Goal: Task Accomplishment & Management: Manage account settings

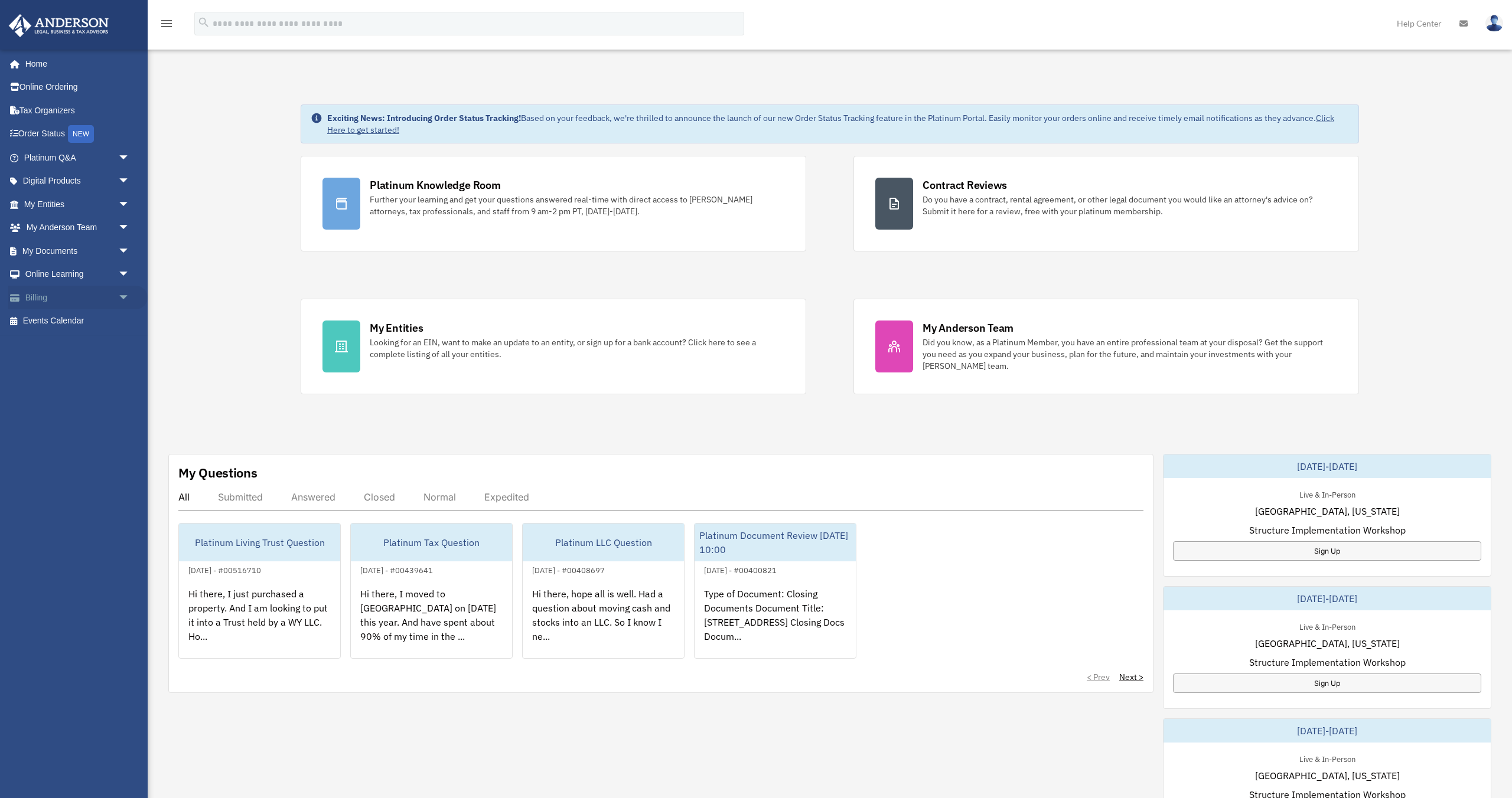
click at [82, 299] on link "Billing arrow_drop_down" at bounding box center [78, 297] width 139 height 24
click at [126, 300] on span "arrow_drop_down" at bounding box center [129, 298] width 24 height 24
click at [105, 323] on link "$ Open Invoices" at bounding box center [82, 322] width 131 height 24
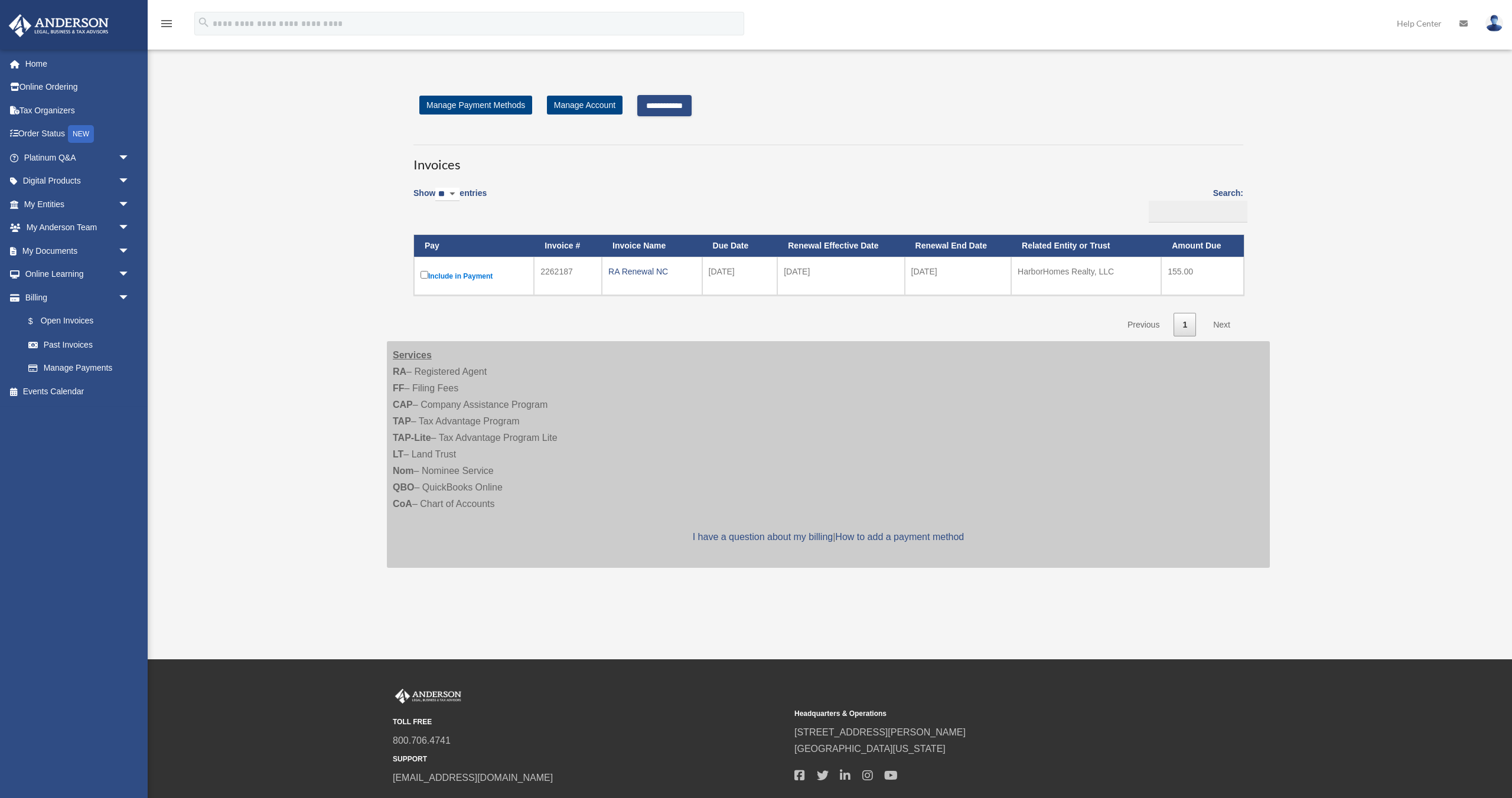
click at [689, 106] on input "**********" at bounding box center [664, 106] width 54 height 21
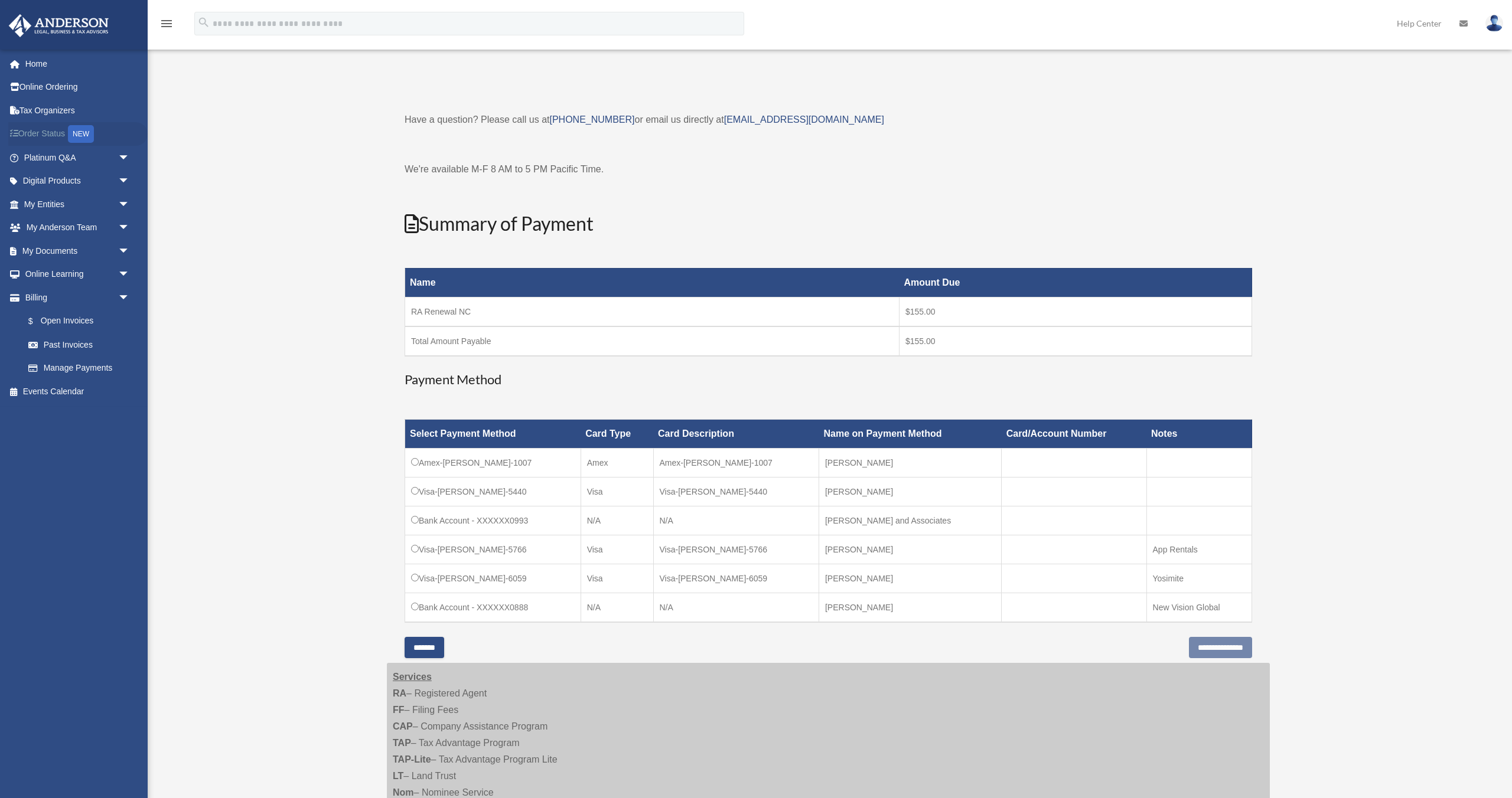
scroll to position [4, 0]
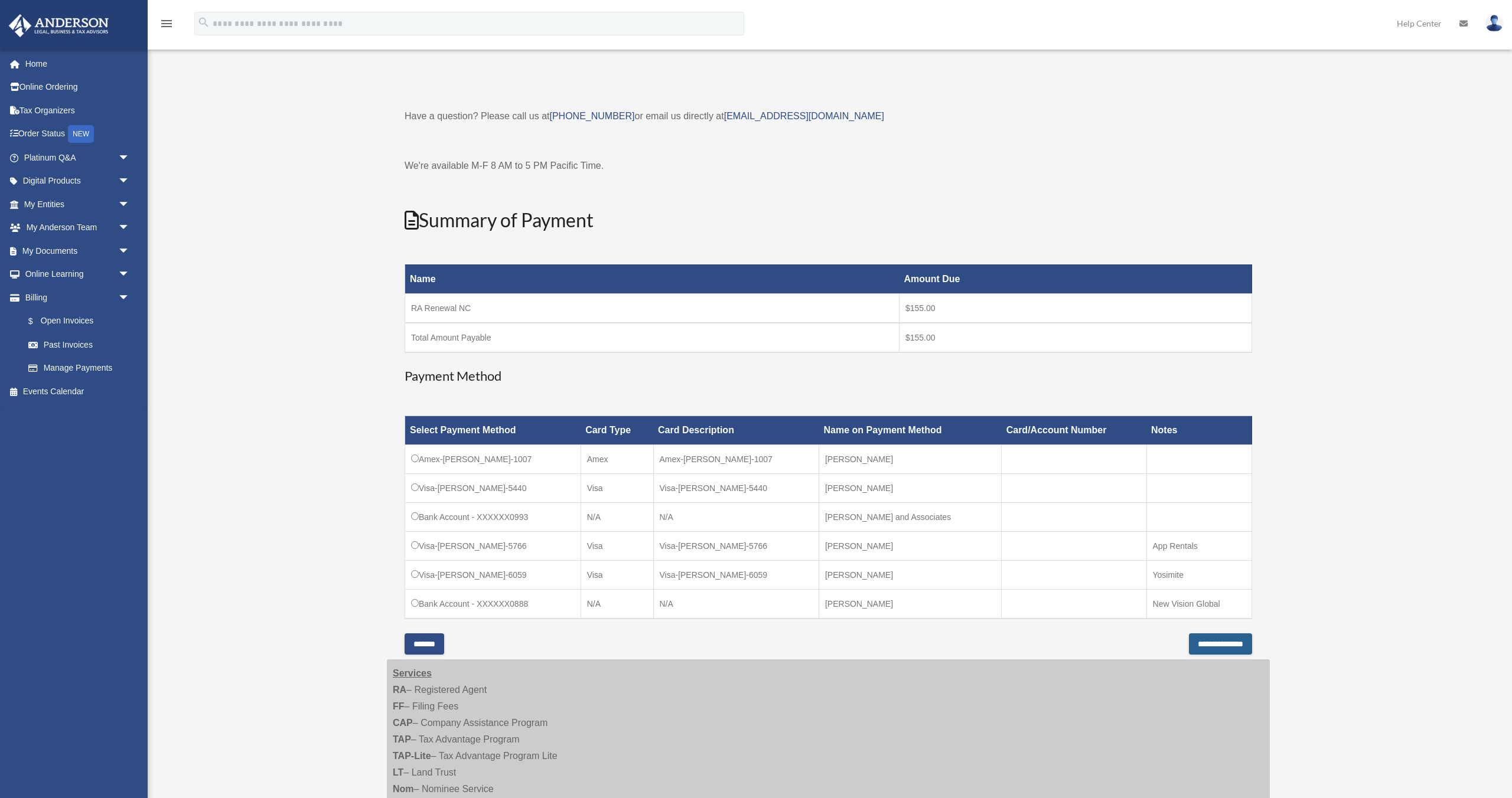
click at [1189, 640] on input "**********" at bounding box center [1220, 644] width 63 height 21
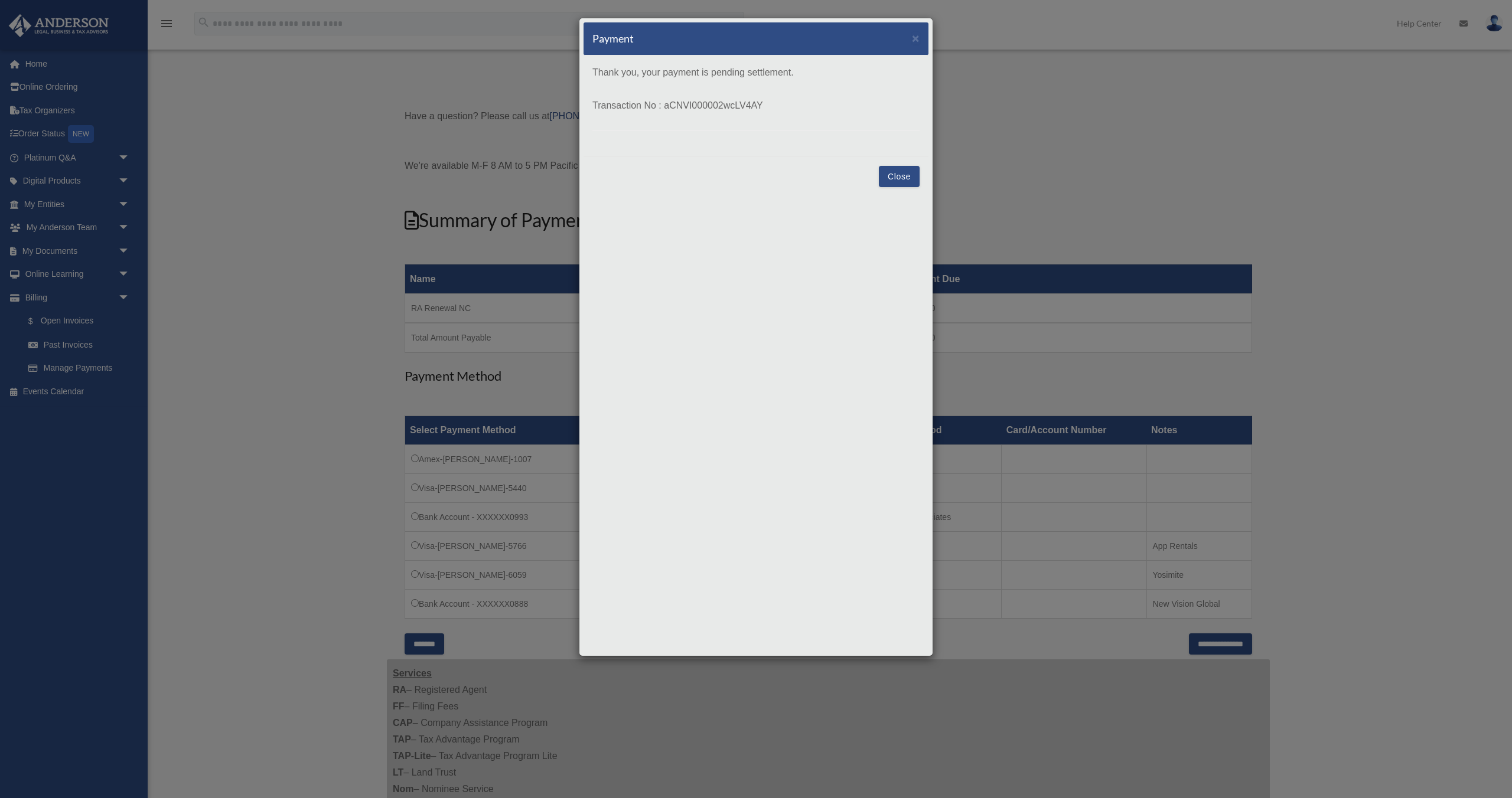
click at [878, 176] on div "Close" at bounding box center [755, 176] width 345 height 40
click at [905, 172] on button "Close" at bounding box center [899, 176] width 41 height 21
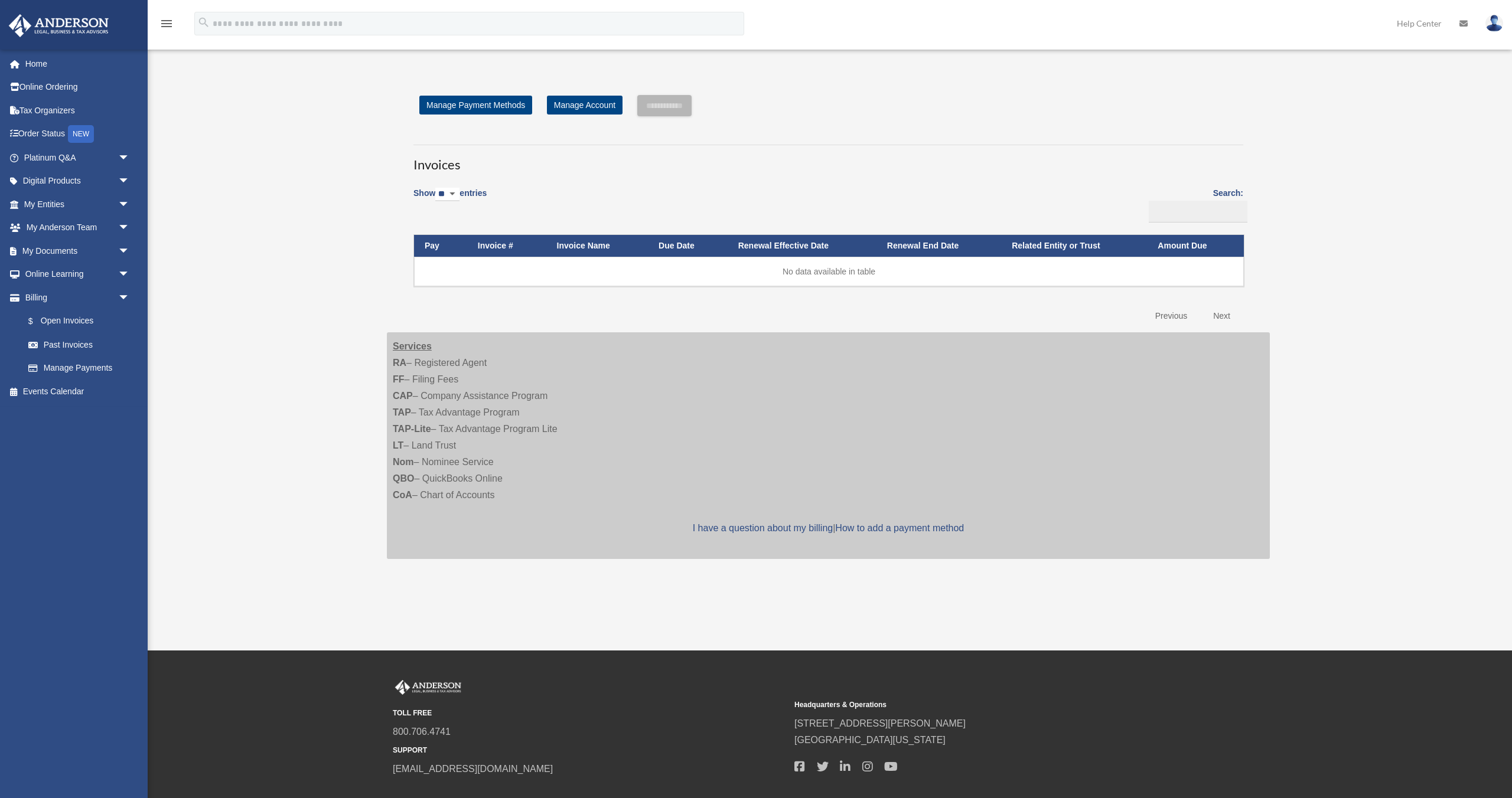
scroll to position [4, 0]
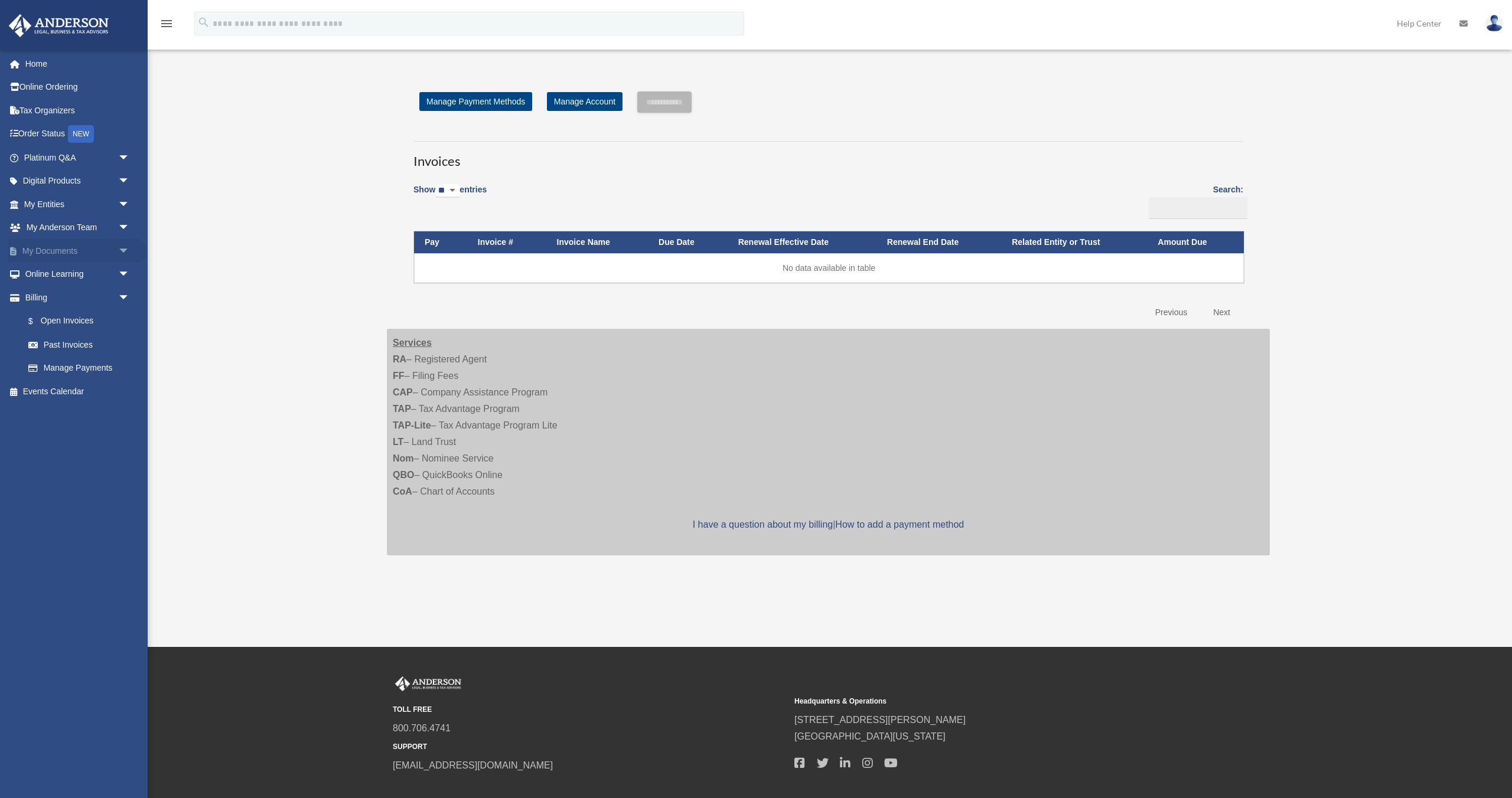
click at [100, 258] on link "My Documents arrow_drop_down" at bounding box center [78, 251] width 139 height 24
click at [123, 245] on span "arrow_drop_down" at bounding box center [129, 252] width 24 height 24
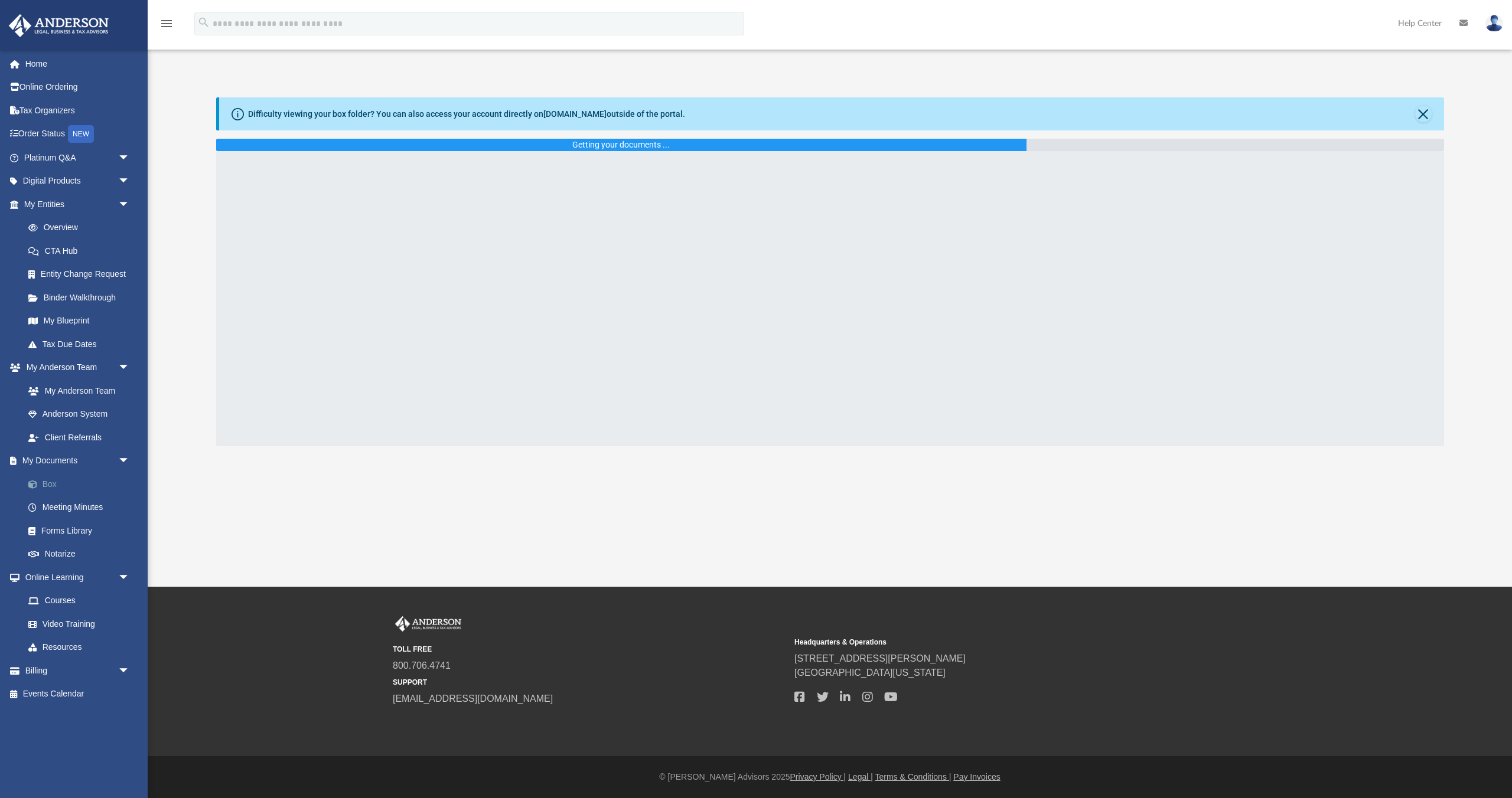
click at [62, 486] on link "Box" at bounding box center [82, 484] width 131 height 24
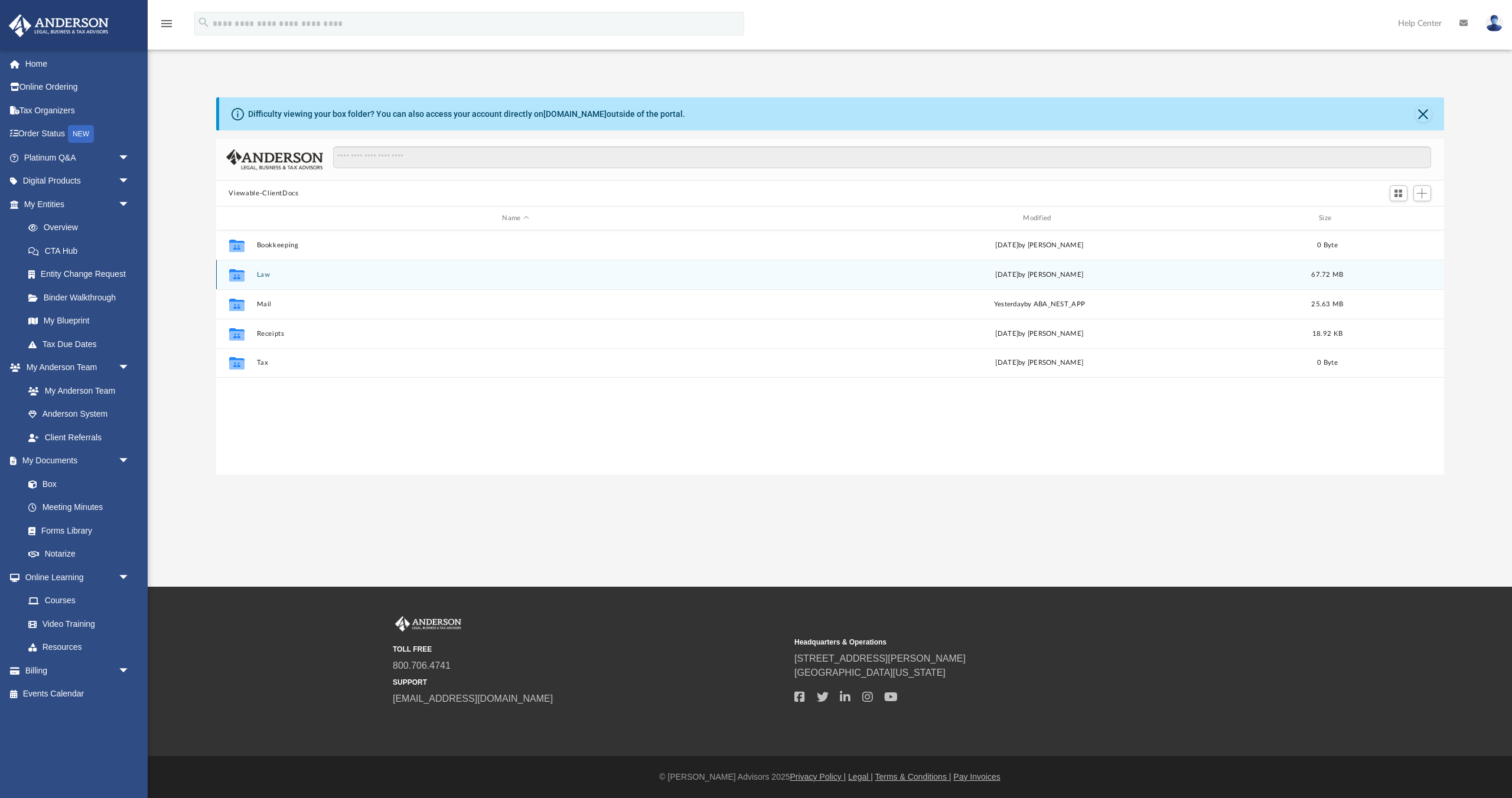
scroll to position [268, 1227]
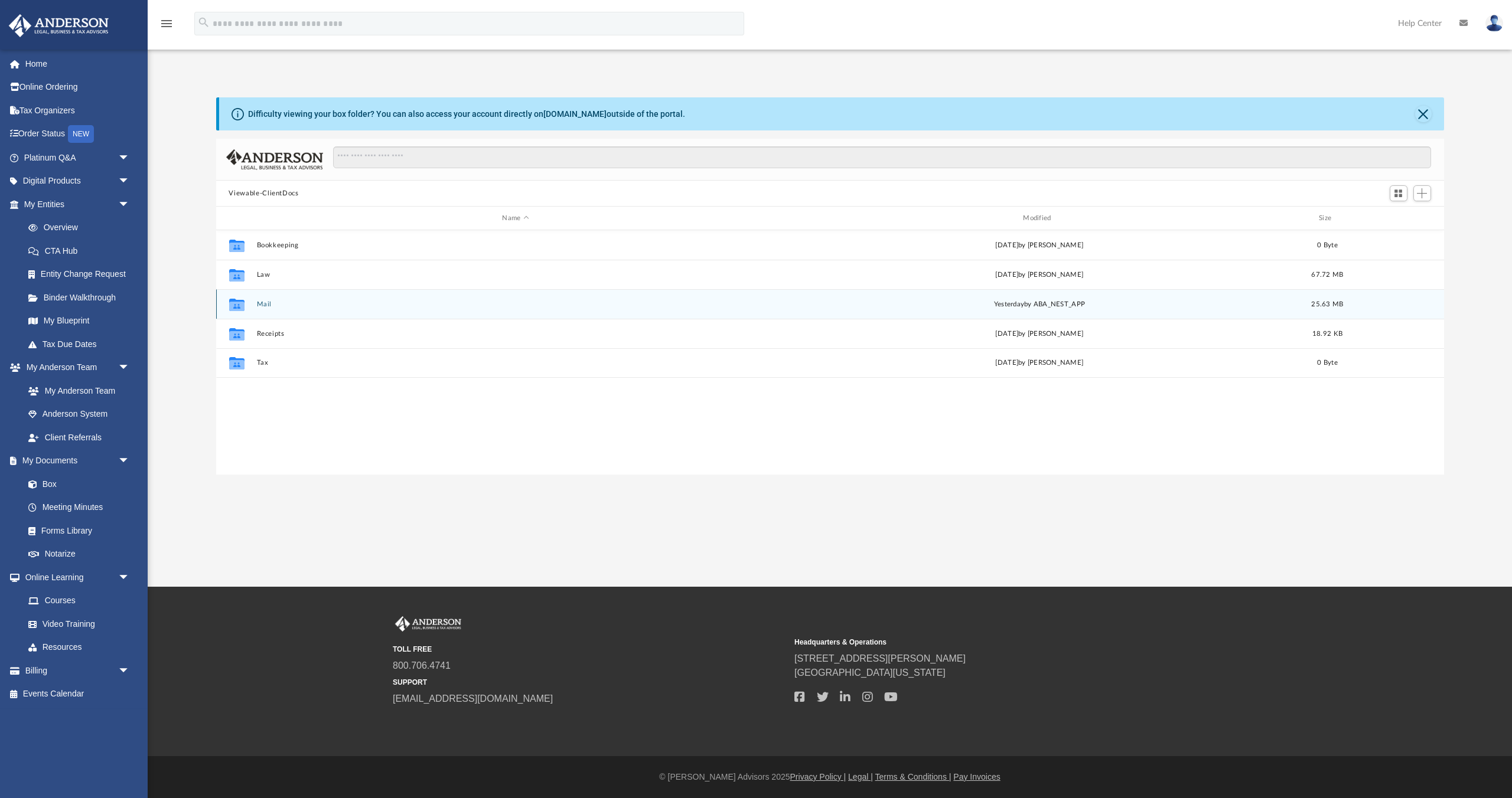
click at [263, 300] on button "Mail" at bounding box center [515, 304] width 518 height 8
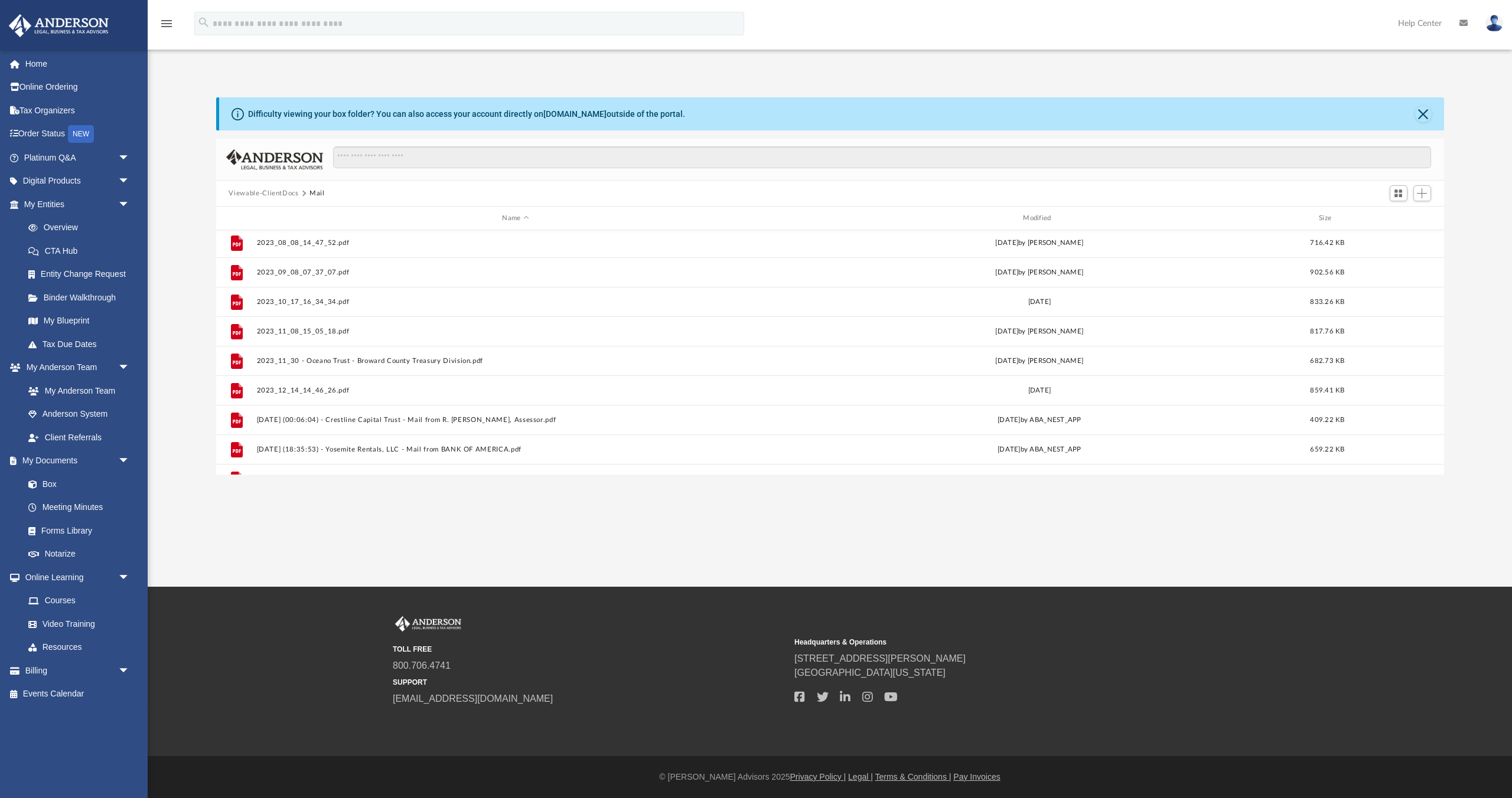
scroll to position [0, 0]
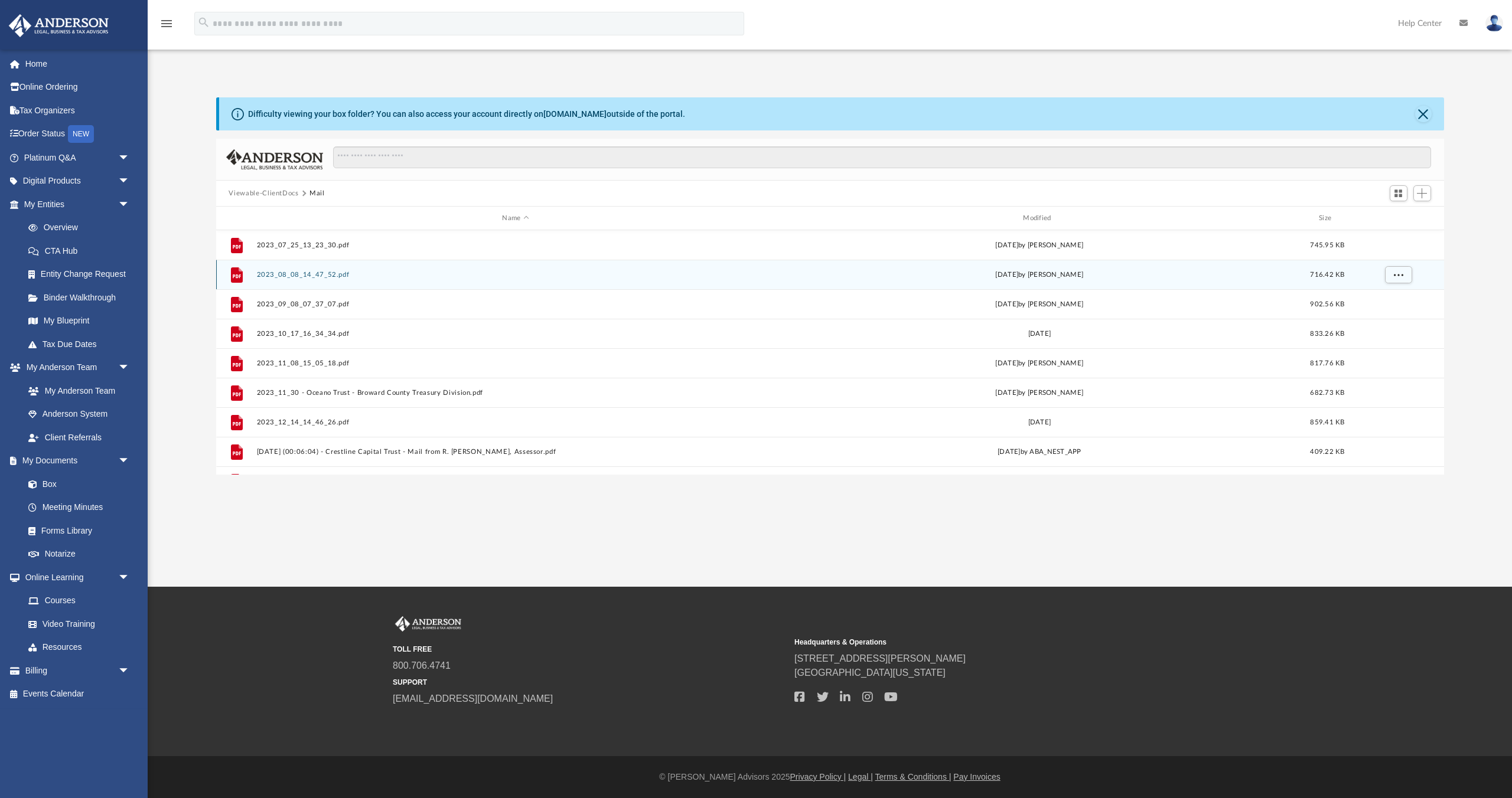
click at [329, 267] on div "File 2023_08_08_14_47_52.pdf Tue Aug 8 2023 by Krystal Hankins 716.42 KB" at bounding box center [830, 274] width 1227 height 29
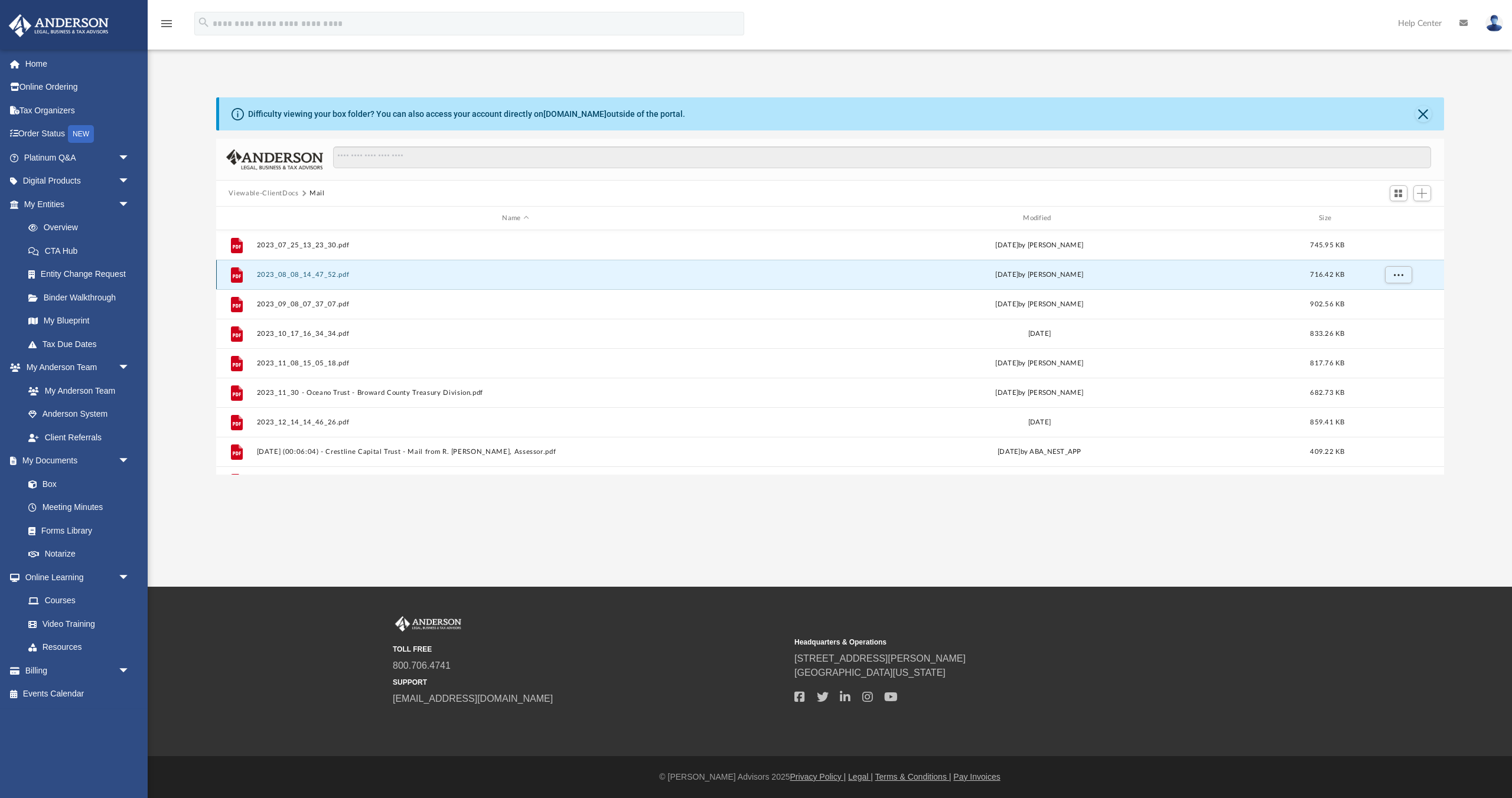
click at [329, 271] on button "2023_08_08_14_47_52.pdf" at bounding box center [515, 275] width 518 height 8
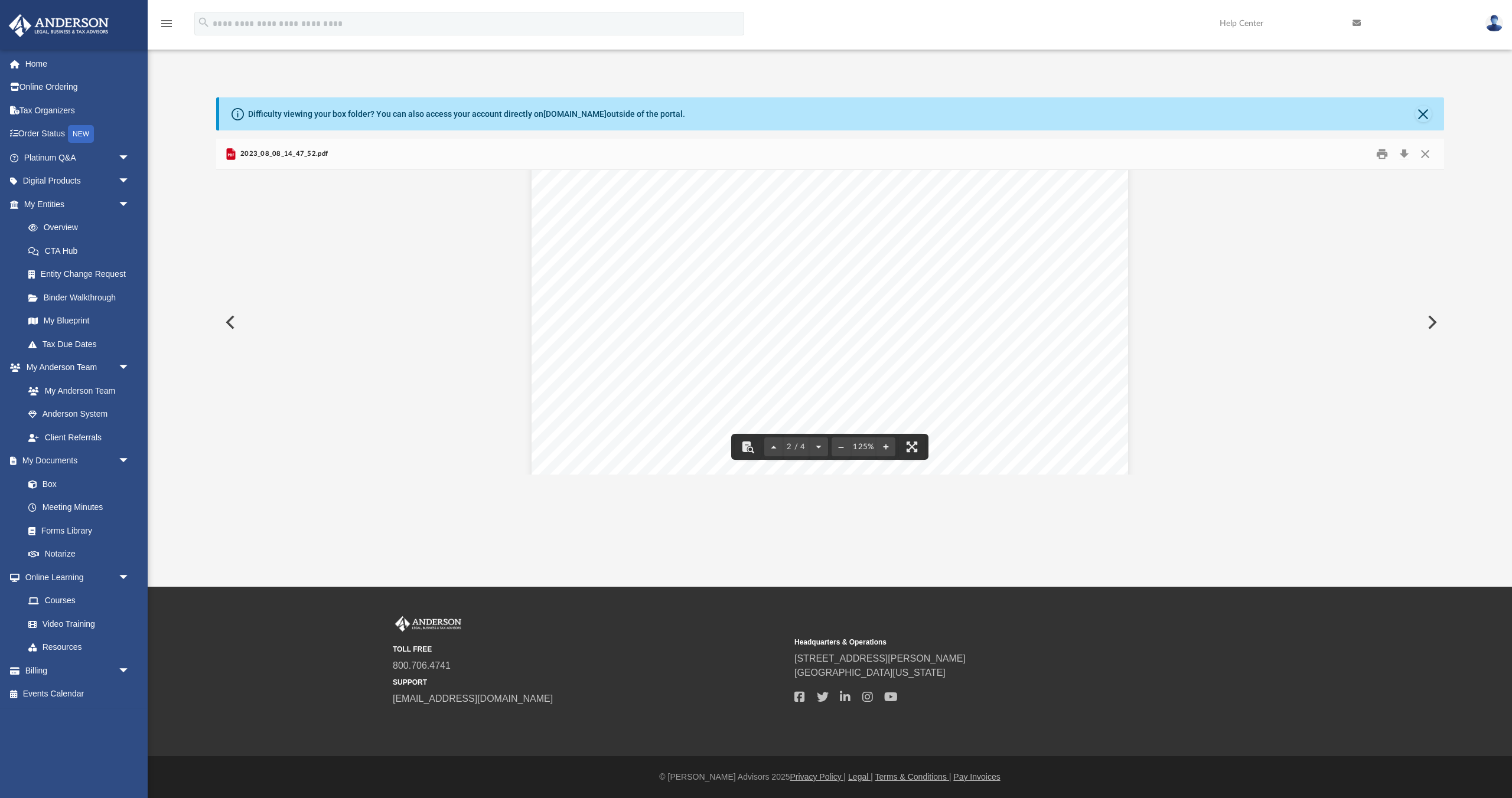
scroll to position [1279, 0]
click at [451, 401] on div "Document Viewer" at bounding box center [830, 476] width 1227 height 3170
click at [1429, 158] on button "Close" at bounding box center [1425, 154] width 21 height 18
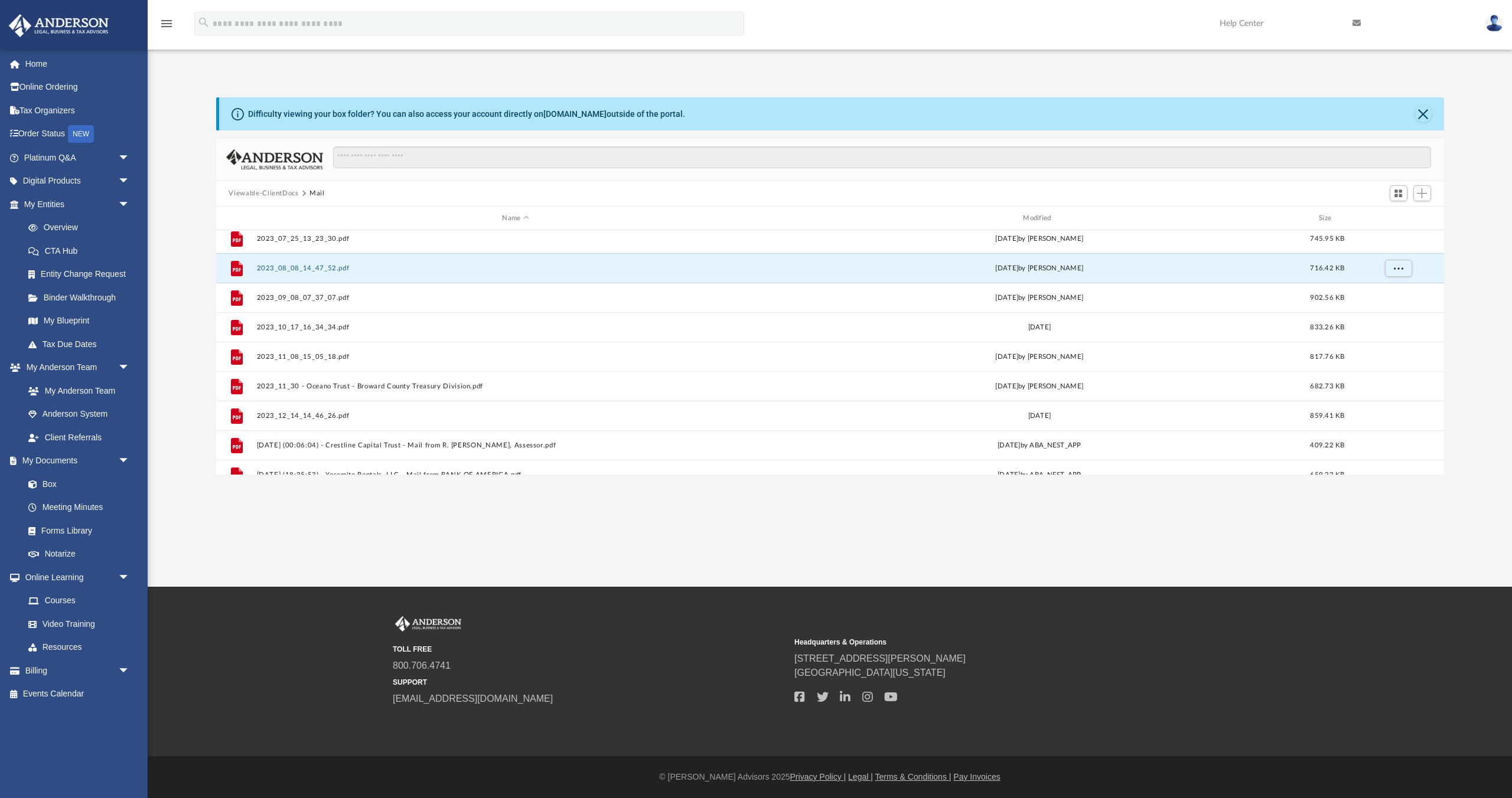
scroll to position [18, 0]
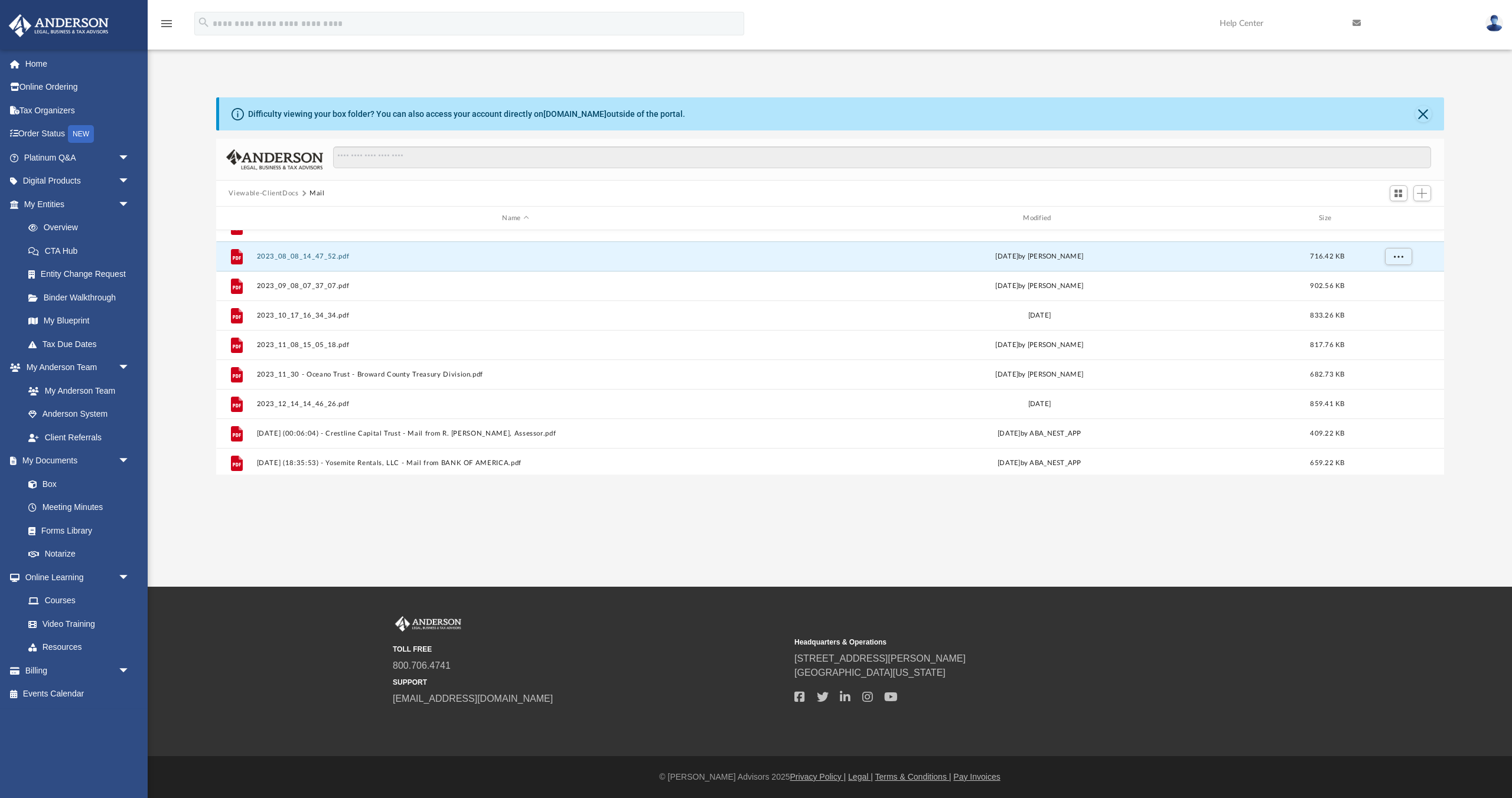
click at [283, 190] on button "Viewable-ClientDocs" at bounding box center [263, 193] width 70 height 10
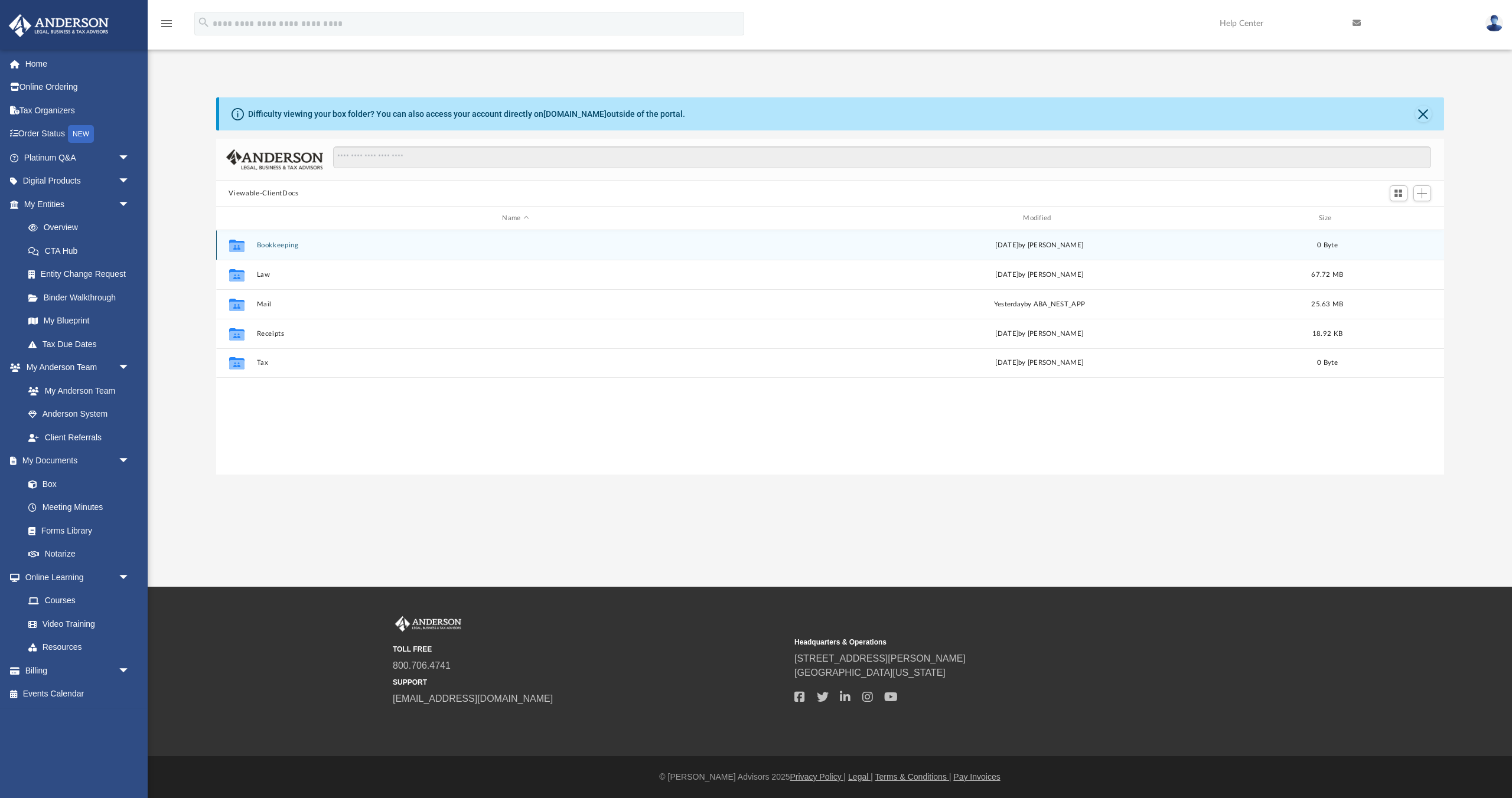
scroll to position [0, 0]
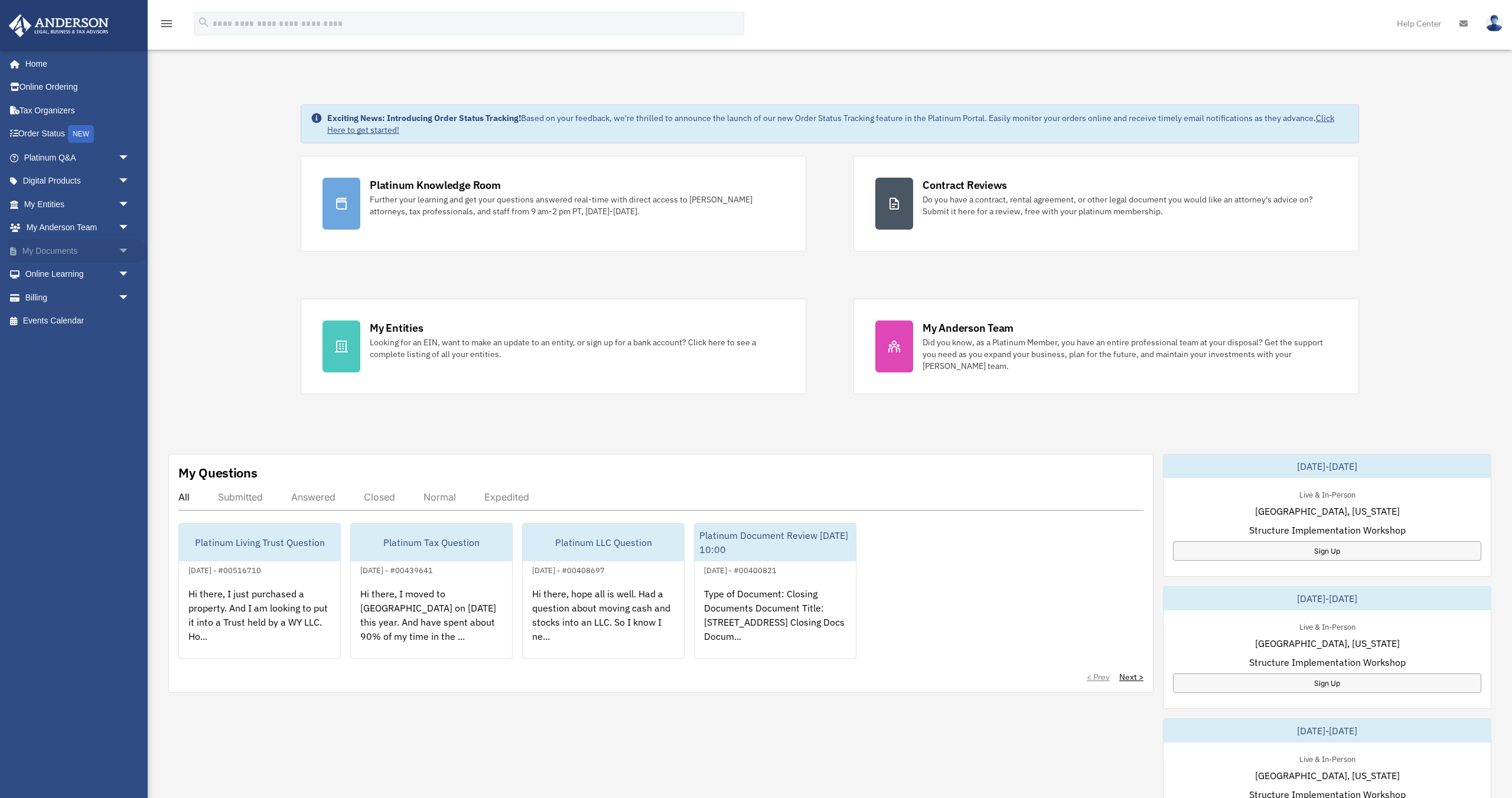
click at [120, 245] on span "arrow_drop_down" at bounding box center [129, 252] width 24 height 24
click at [81, 267] on link "Box" at bounding box center [82, 274] width 131 height 24
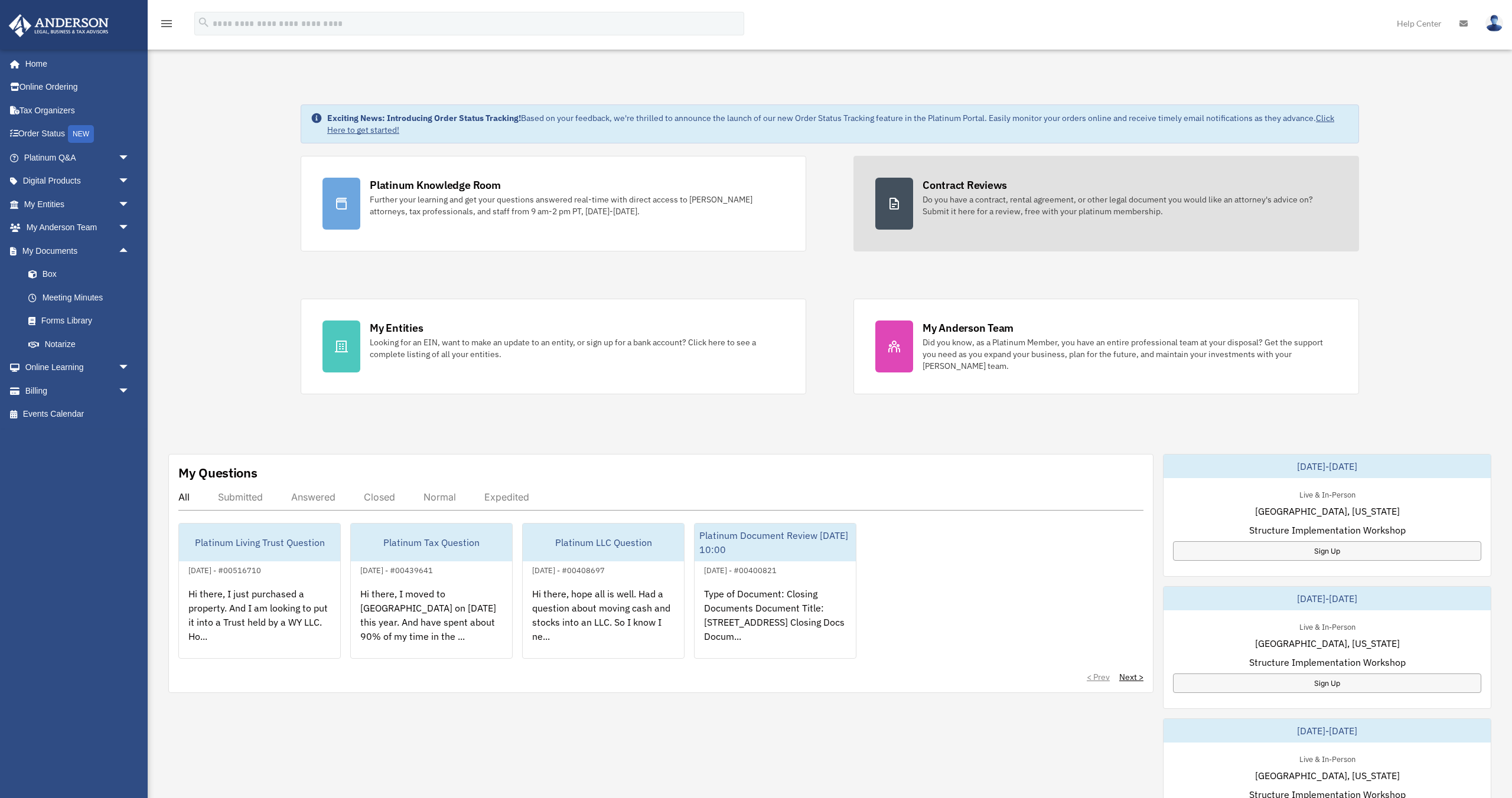
scroll to position [1, 0]
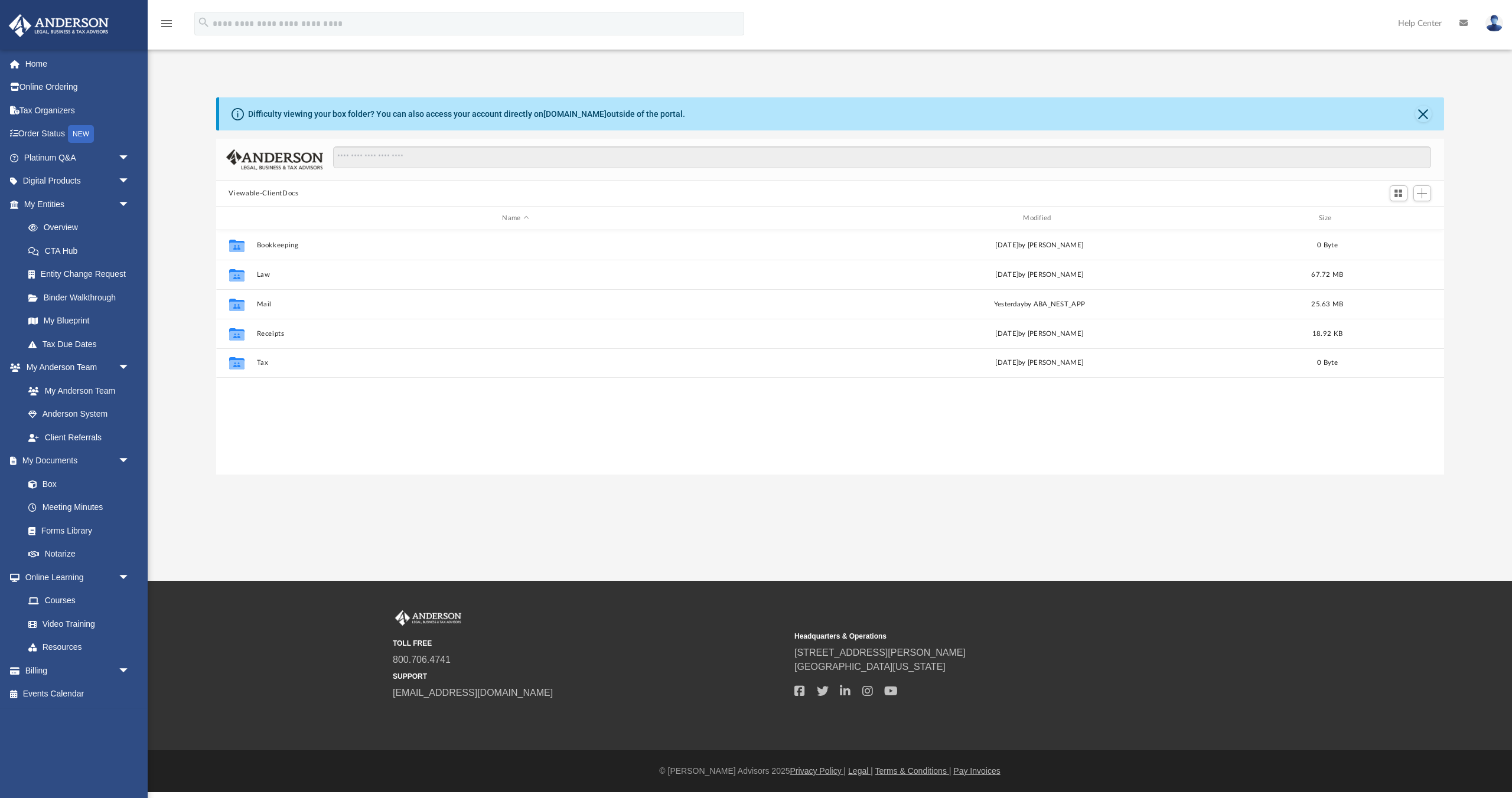
scroll to position [268, 1227]
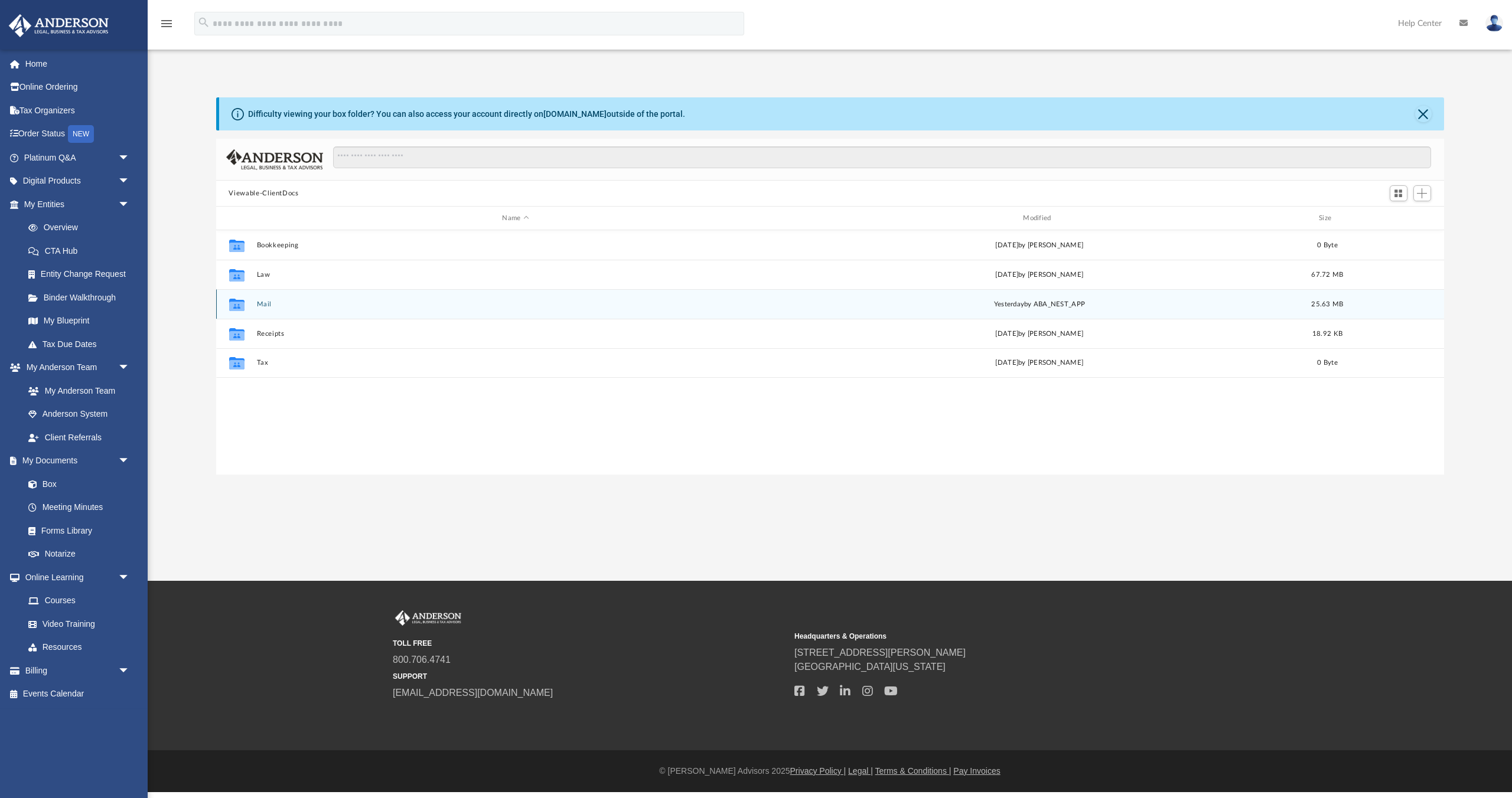
click at [268, 304] on button "Mail" at bounding box center [515, 304] width 518 height 8
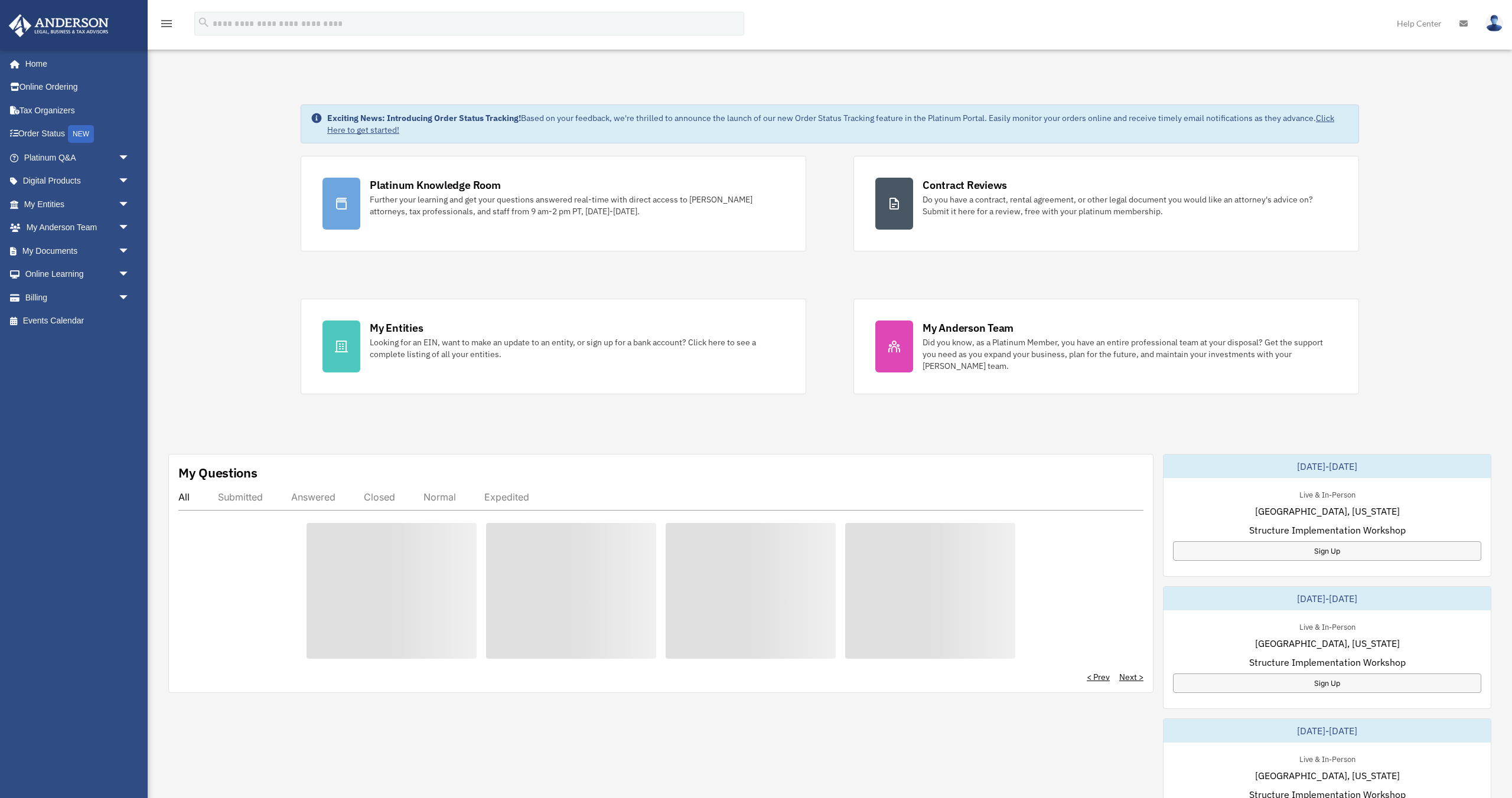
scroll to position [1, 0]
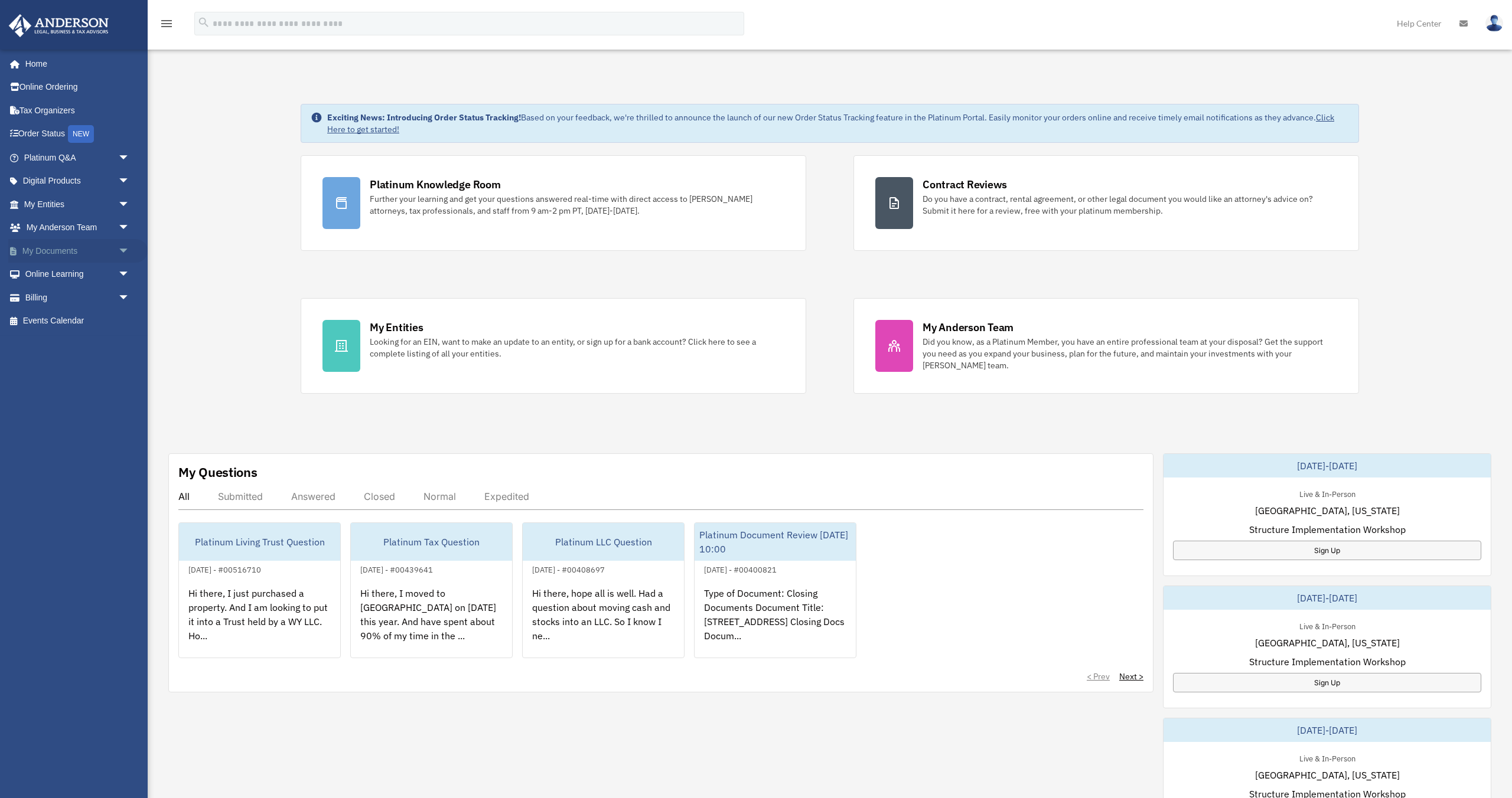
click at [82, 255] on link "My Documents arrow_drop_down" at bounding box center [78, 251] width 139 height 24
click at [125, 252] on span "arrow_drop_down" at bounding box center [129, 252] width 24 height 24
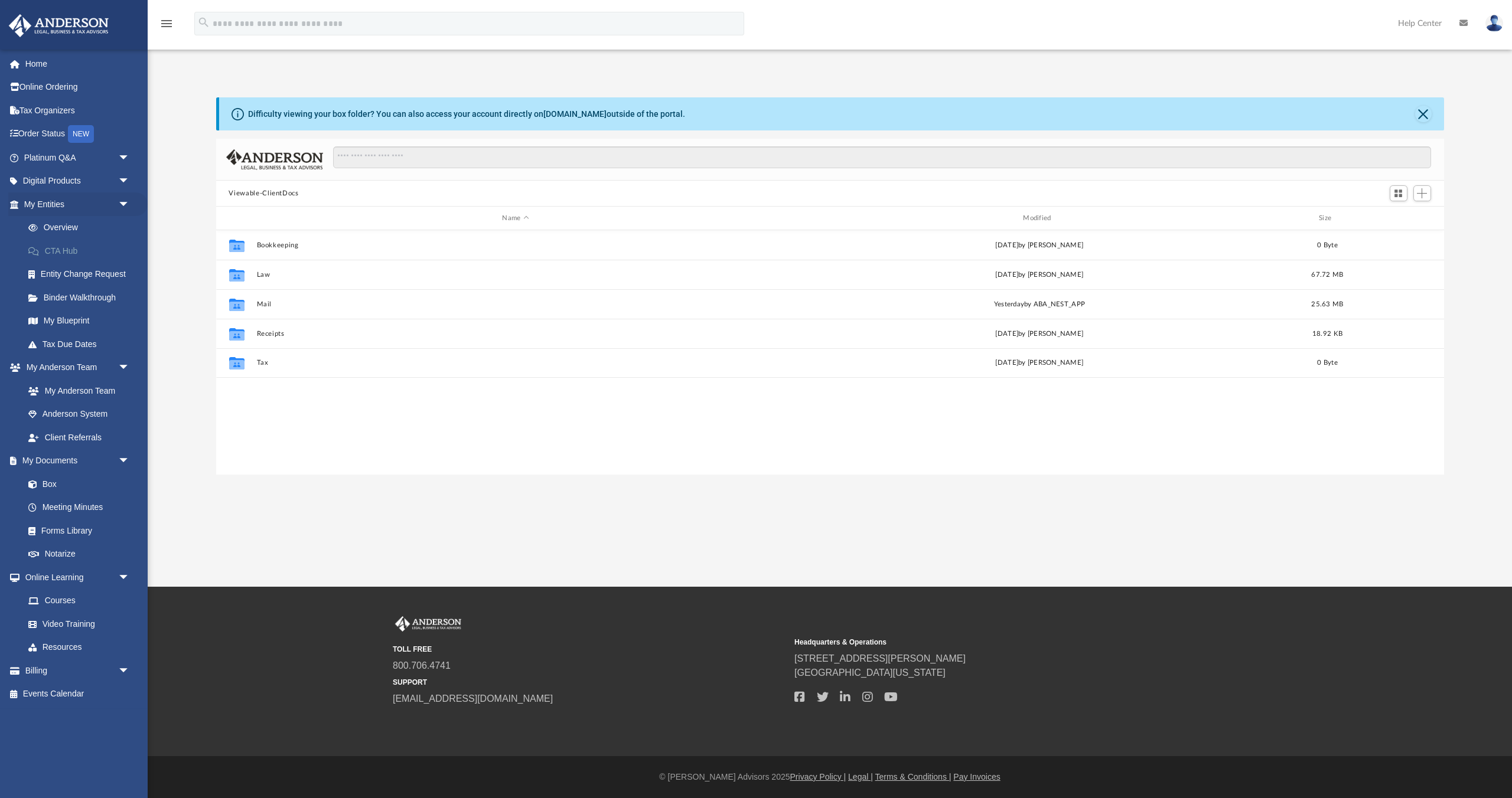
scroll to position [268, 1227]
click at [68, 487] on link "Box" at bounding box center [82, 484] width 131 height 24
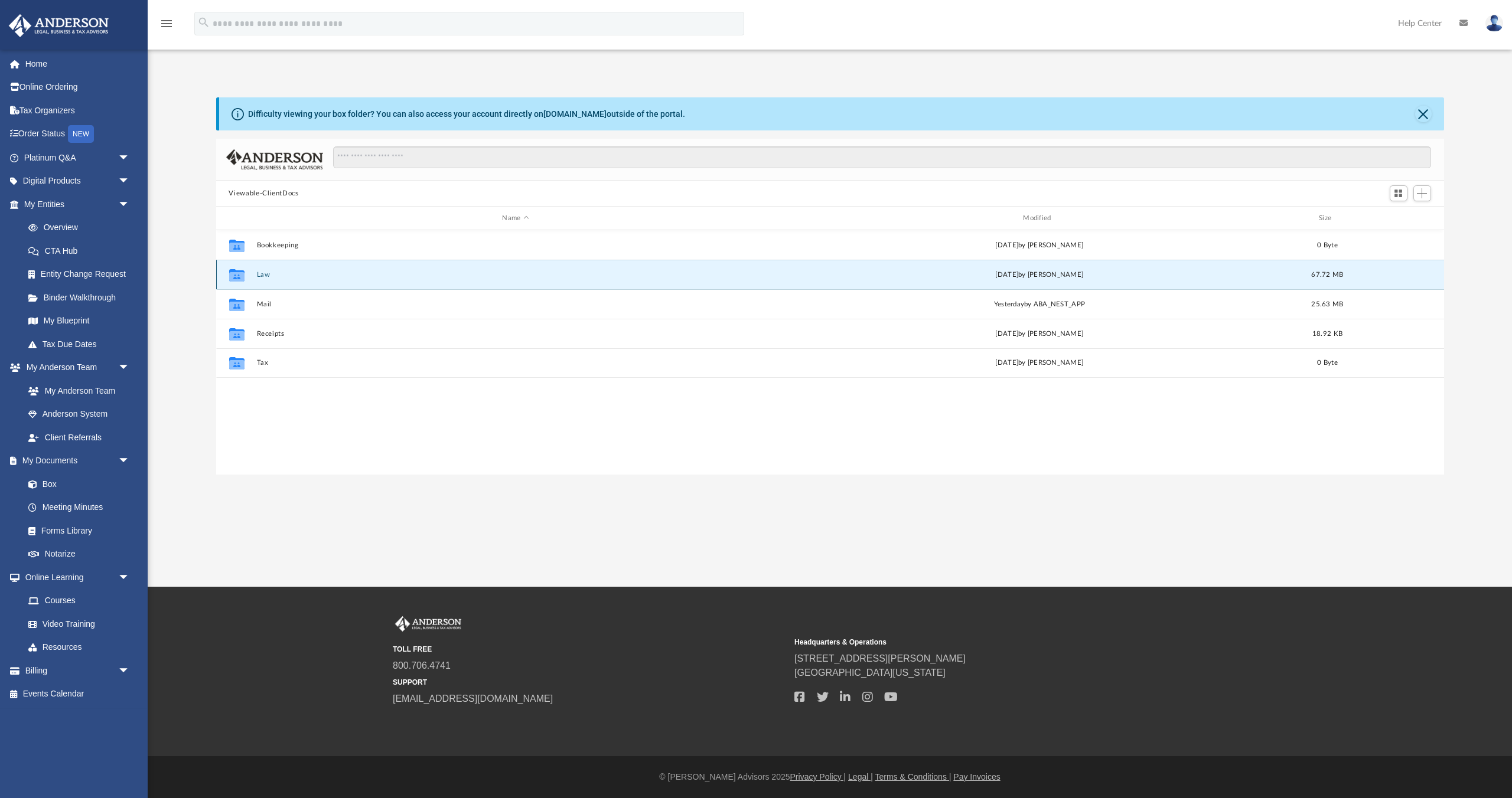
click at [257, 272] on button "Law" at bounding box center [515, 275] width 518 height 8
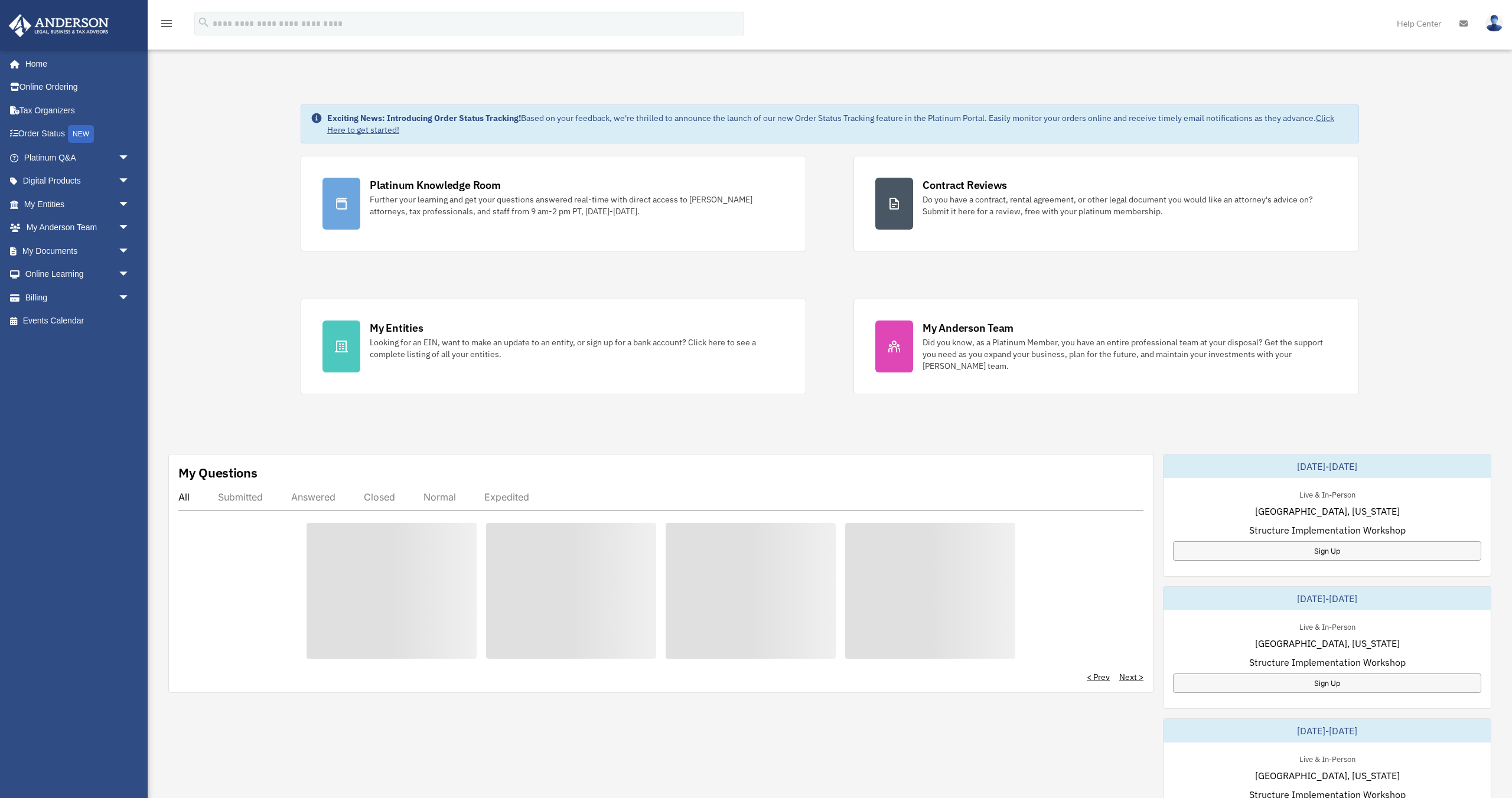
scroll to position [1, 0]
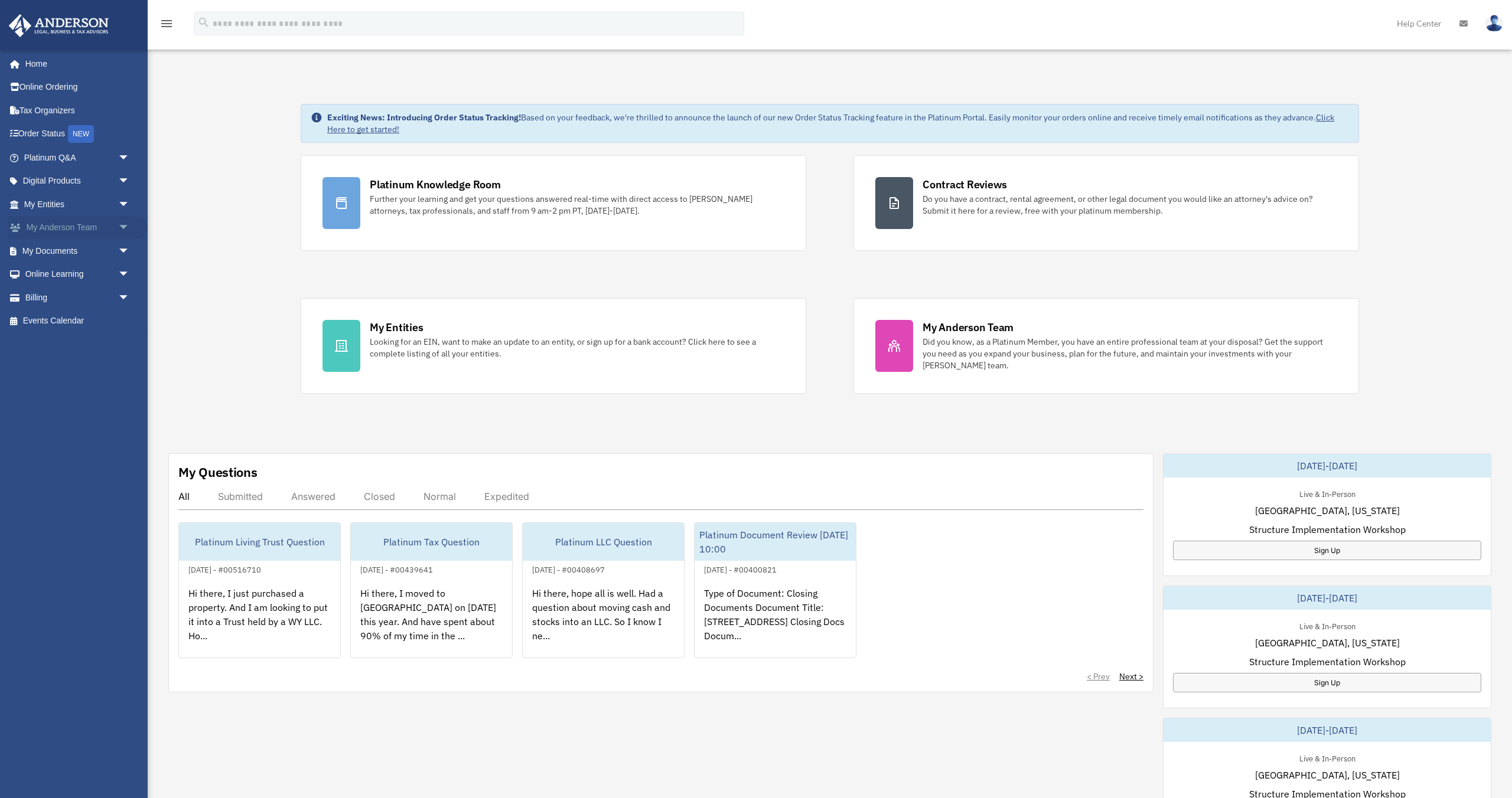
click at [122, 230] on span "arrow_drop_down" at bounding box center [129, 228] width 24 height 24
click at [122, 230] on span "arrow_drop_up" at bounding box center [129, 228] width 24 height 24
drag, startPoint x: 205, startPoint y: 209, endPoint x: 242, endPoint y: 225, distance: 40.3
click at [238, 245] on div "Exciting News: Introducing Order Status Tracking! Based on your feedback, we're…" at bounding box center [829, 604] width 1382 height 1061
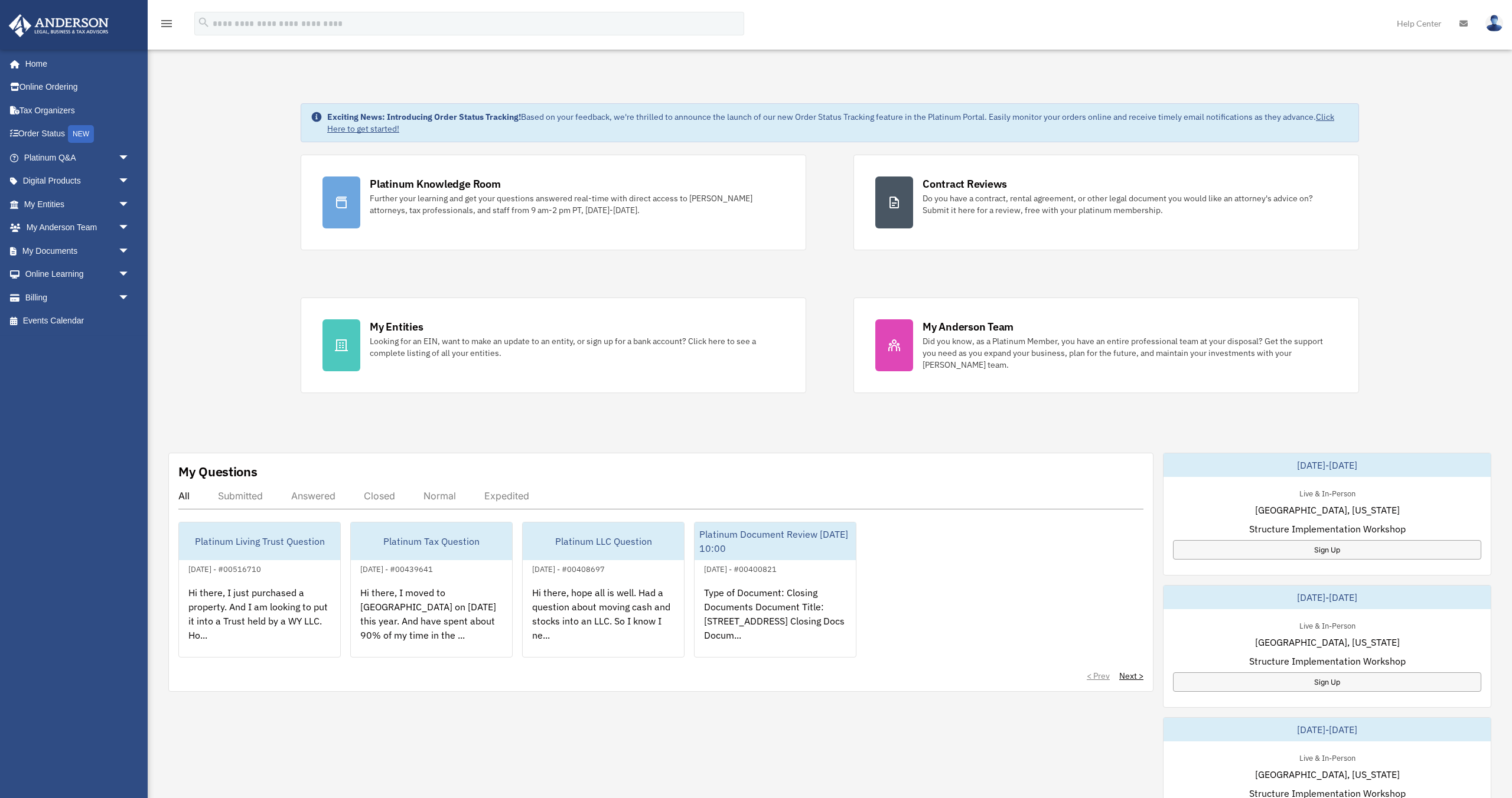
drag, startPoint x: 243, startPoint y: 228, endPoint x: 223, endPoint y: 216, distance: 23.3
click at [238, 230] on div "Exciting News: Introducing Order Status Tracking! Based on your feedback, we're…" at bounding box center [829, 604] width 1382 height 1061
click at [120, 177] on span "arrow_drop_down" at bounding box center [129, 182] width 24 height 24
click at [120, 177] on span "arrow_drop_up" at bounding box center [129, 182] width 24 height 24
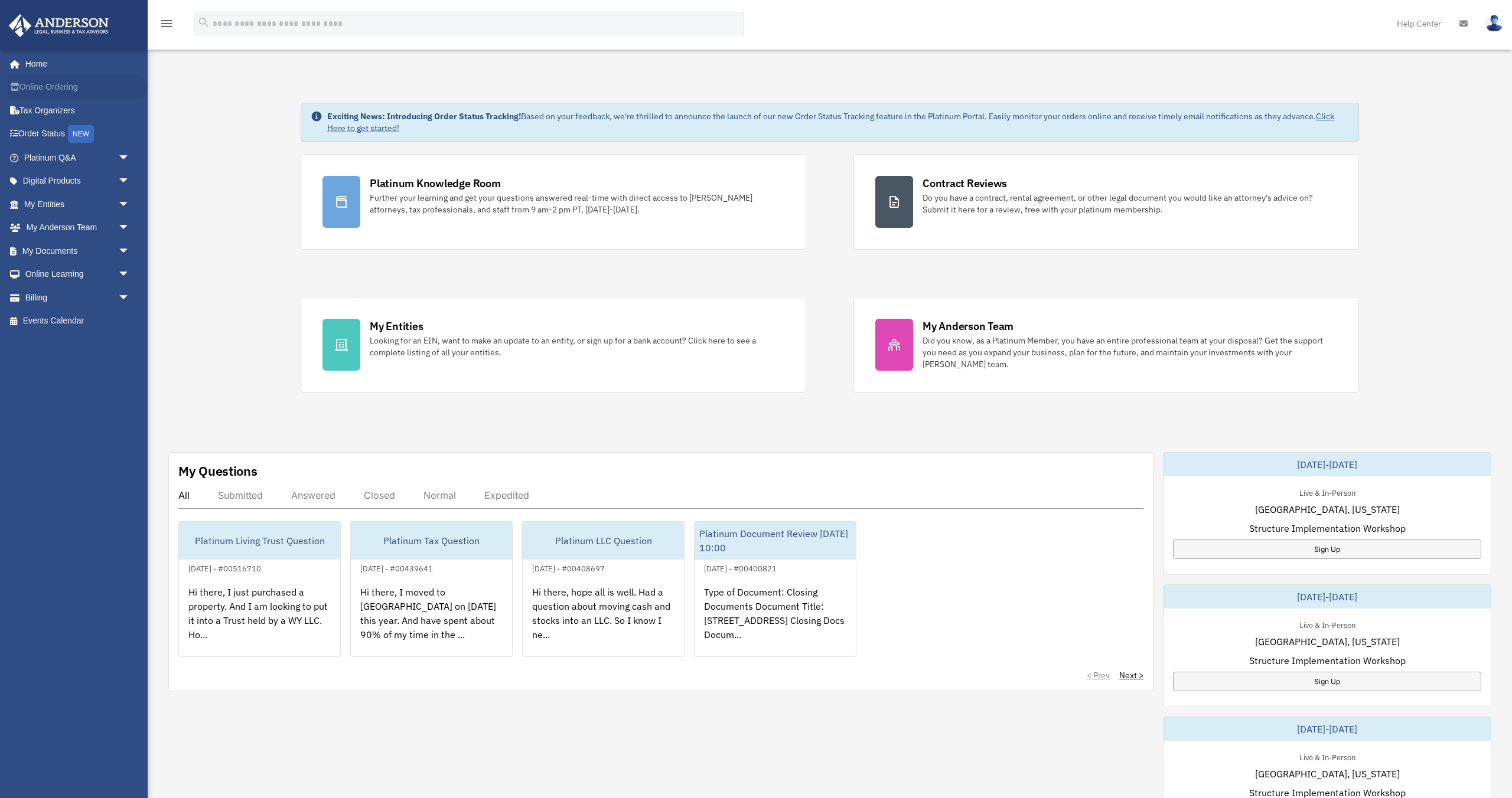
scroll to position [0, 0]
click at [1465, 21] on icon at bounding box center [1464, 24] width 9 height 9
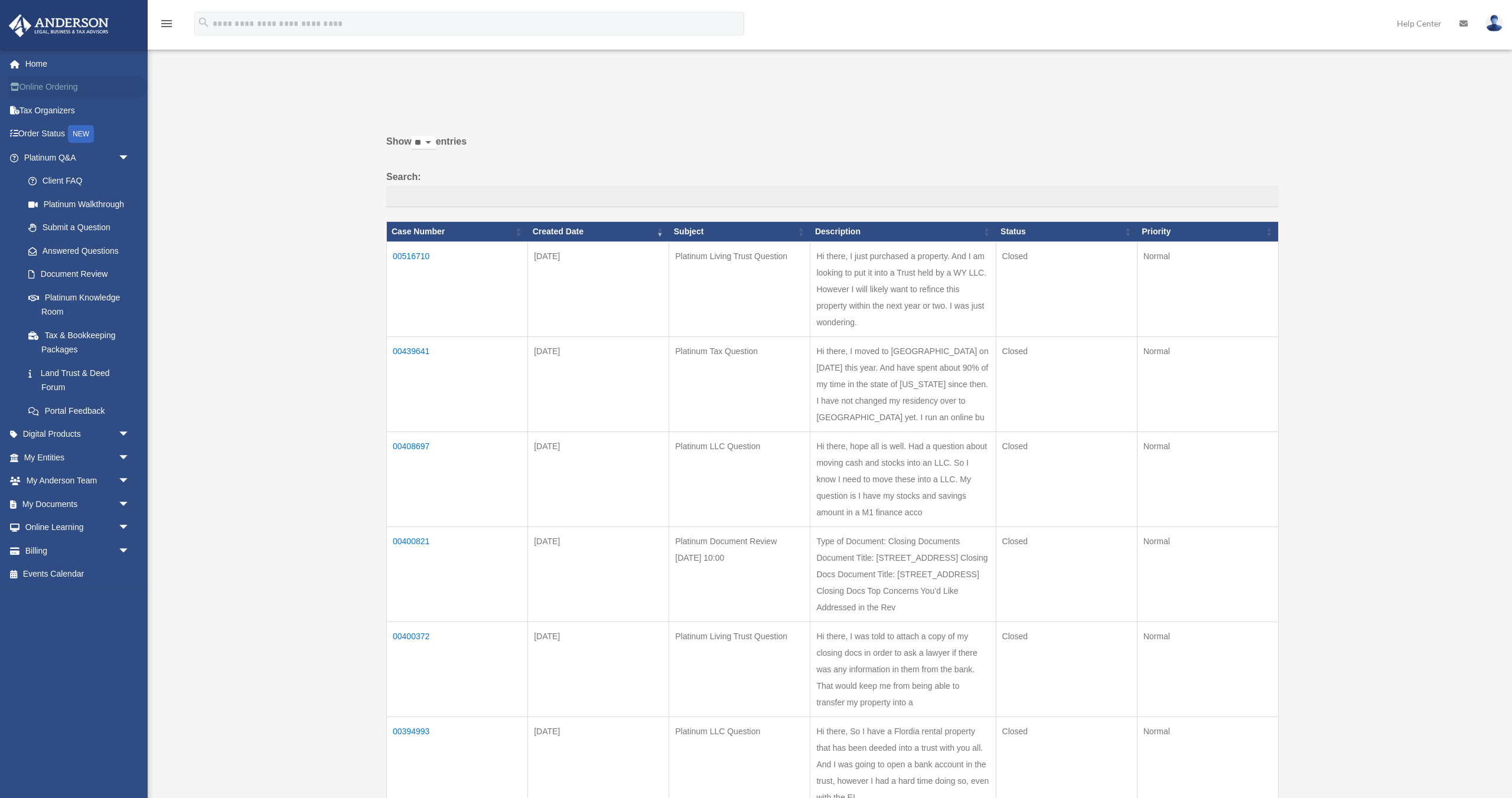
scroll to position [1, 0]
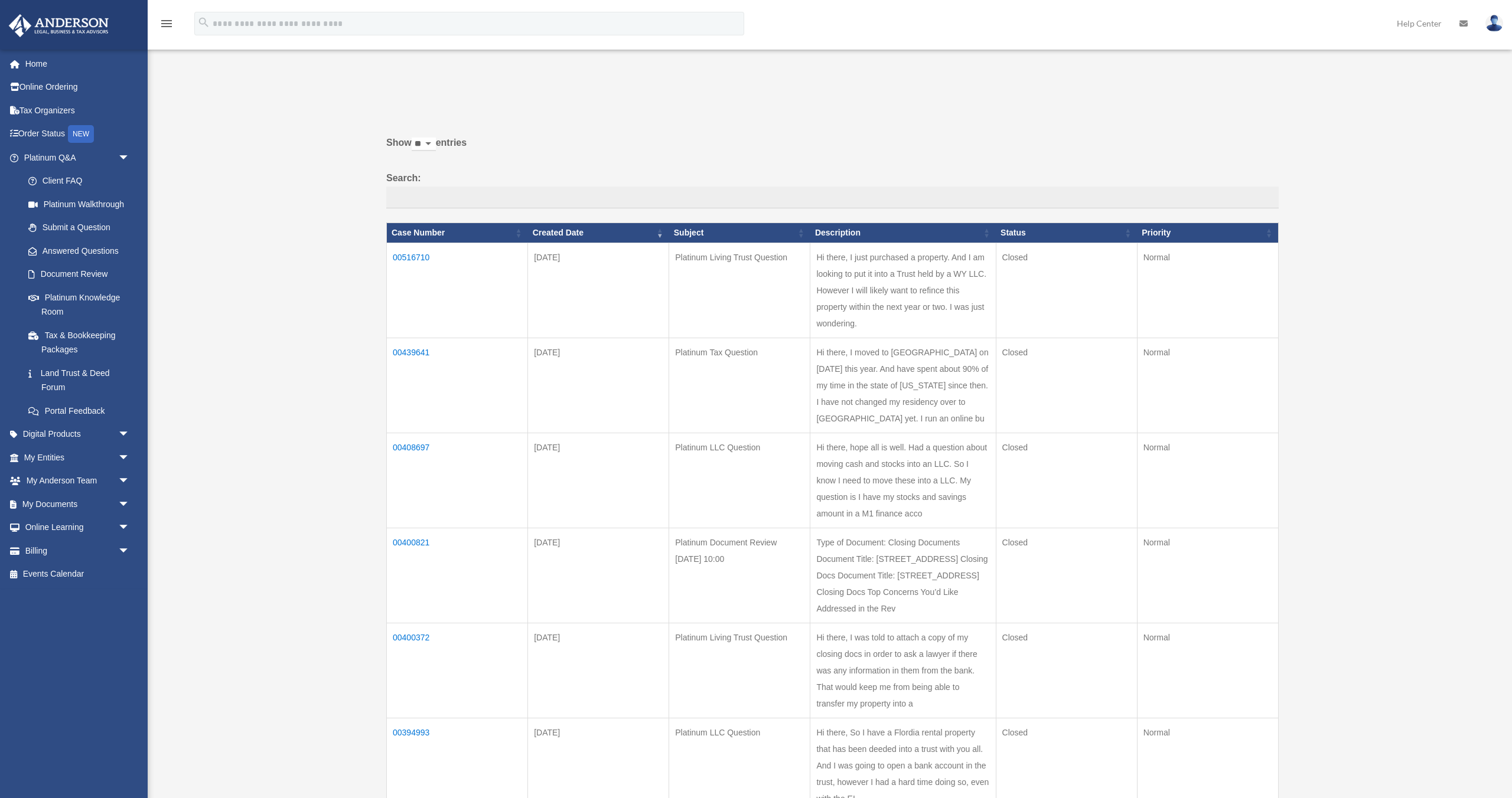
click at [413, 257] on td "00516710" at bounding box center [457, 291] width 141 height 95
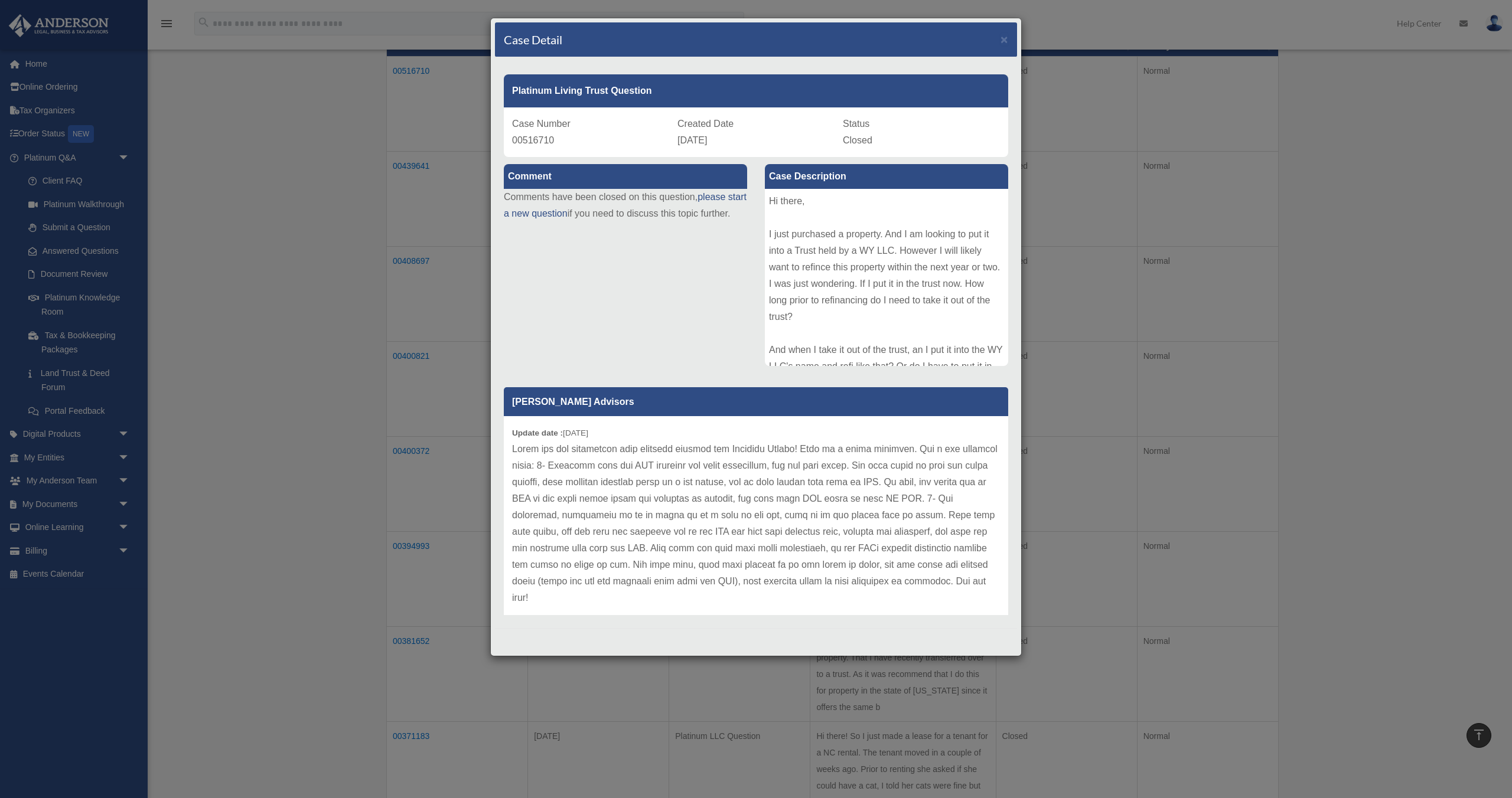
scroll to position [188, 0]
click at [1002, 37] on span "×" at bounding box center [1004, 39] width 8 height 13
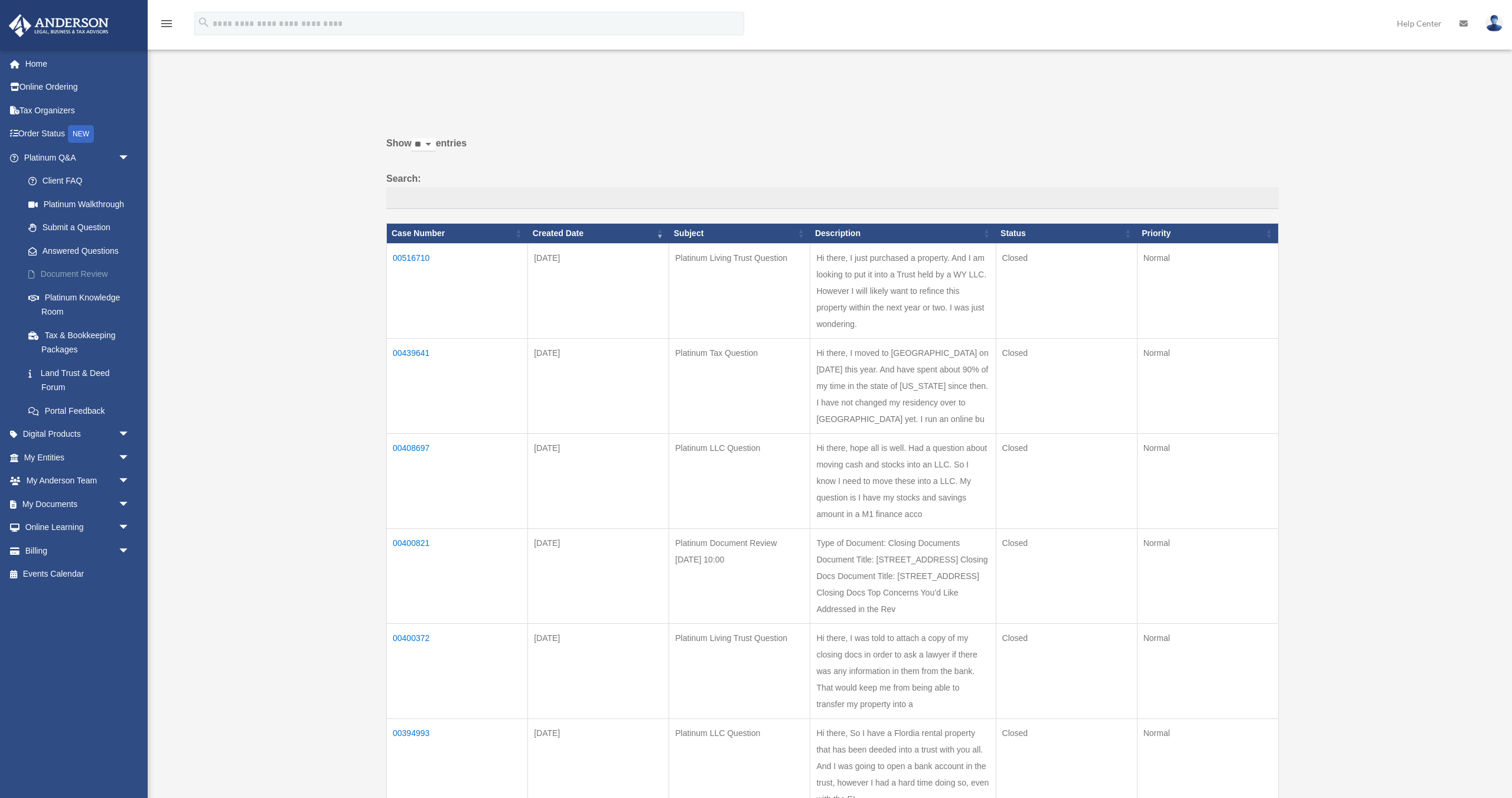
scroll to position [2, 0]
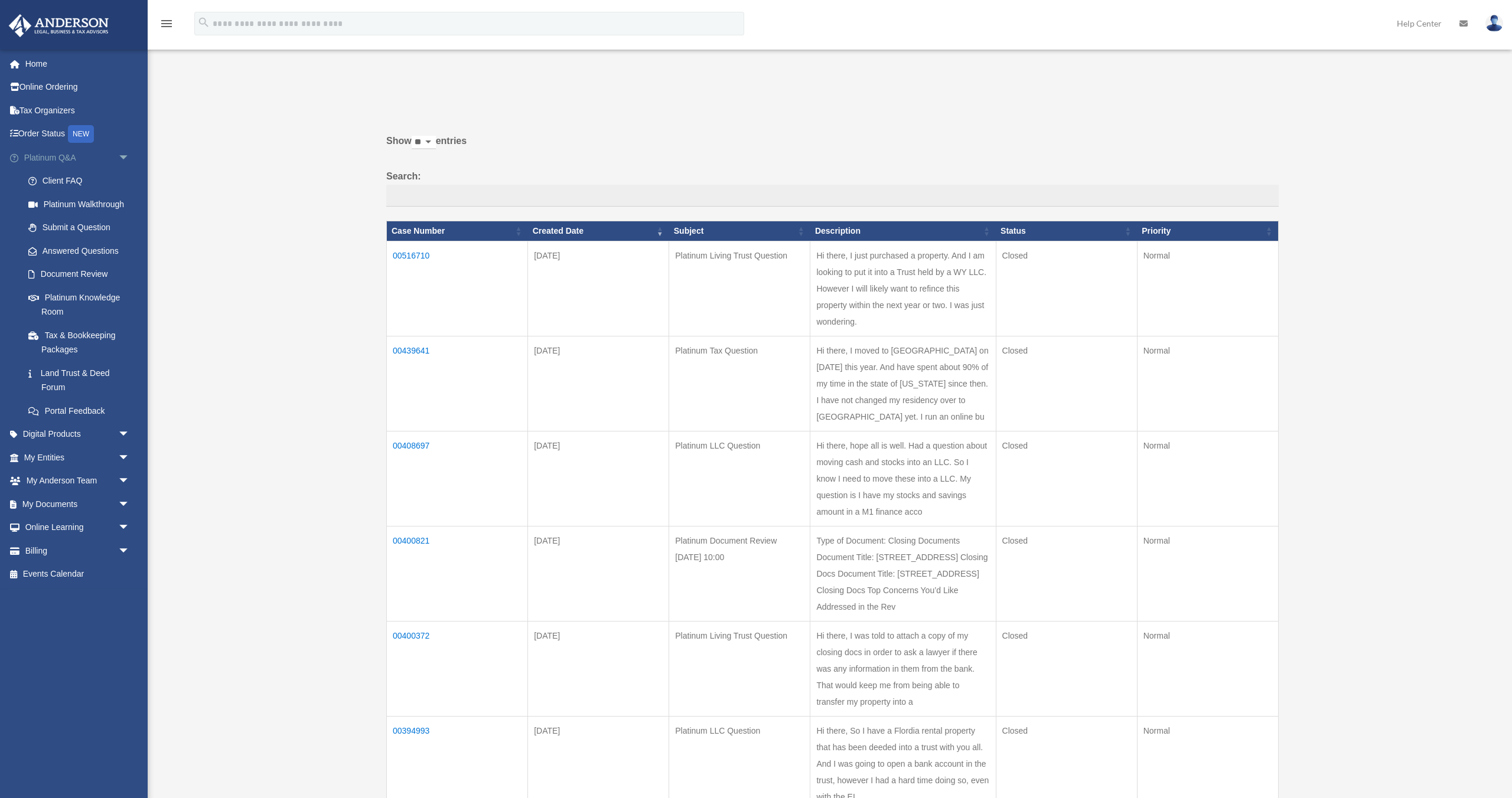
click at [127, 156] on span "arrow_drop_down" at bounding box center [129, 158] width 24 height 24
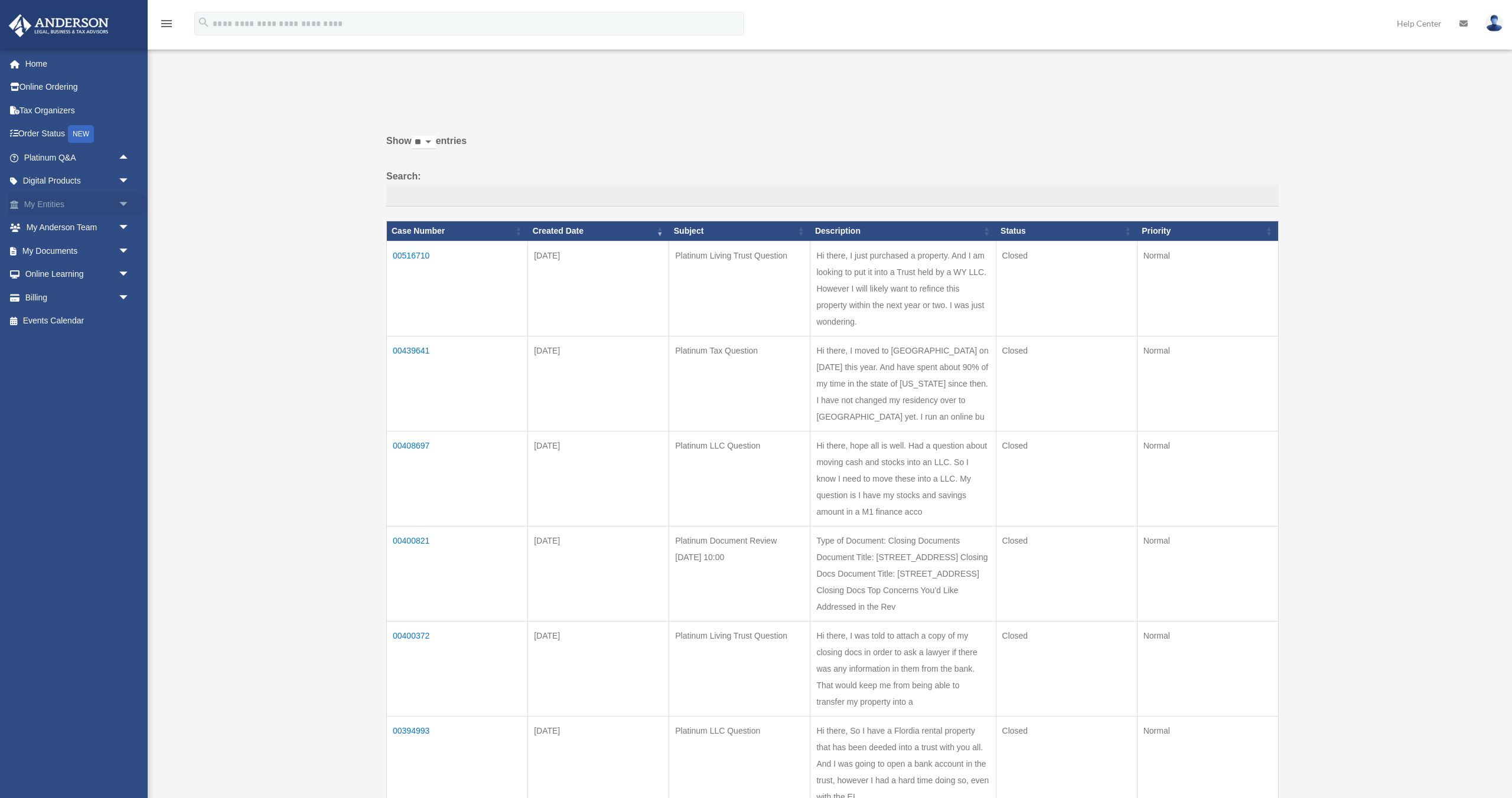
click at [128, 208] on span "arrow_drop_down" at bounding box center [129, 205] width 24 height 24
click at [125, 197] on span "arrow_drop_up" at bounding box center [129, 205] width 24 height 24
click at [91, 16] on img at bounding box center [59, 26] width 107 height 23
